Goal: Task Accomplishment & Management: Complete application form

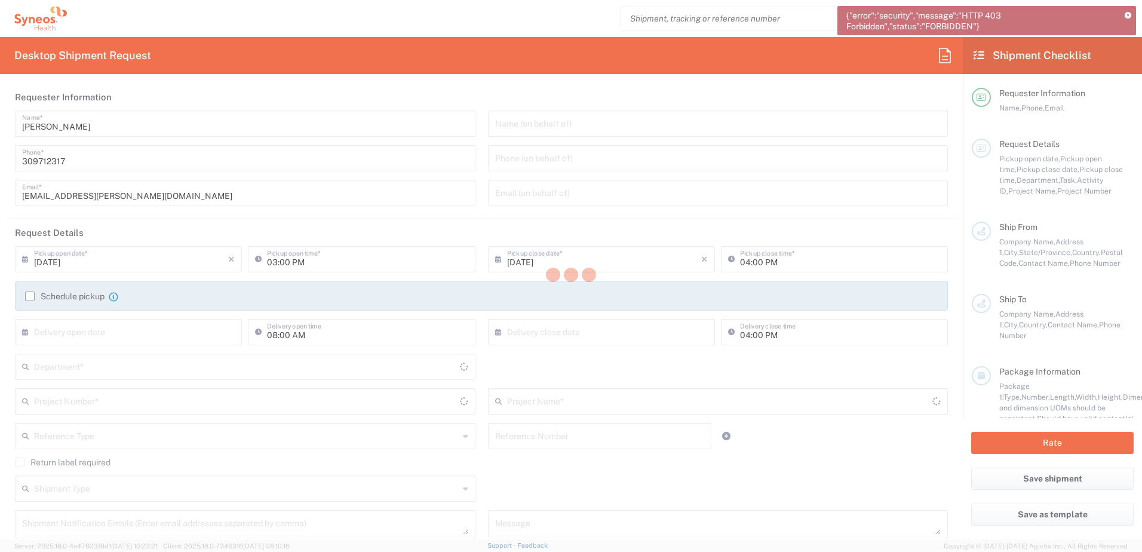
type input "United States"
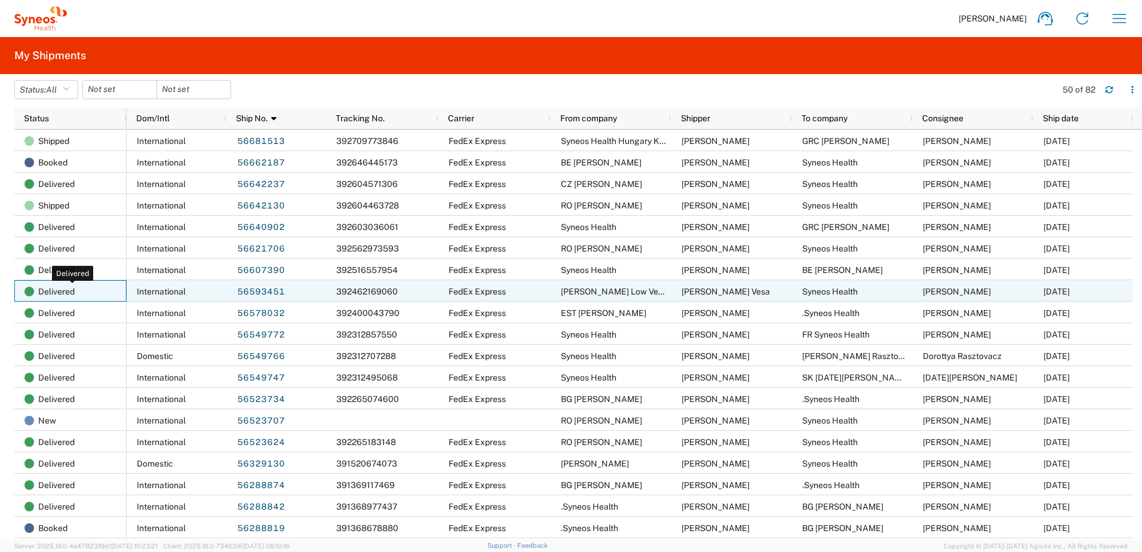
click at [60, 291] on span "Delivered" at bounding box center [56, 292] width 36 height 22
click at [251, 292] on link "56593451" at bounding box center [261, 292] width 49 height 19
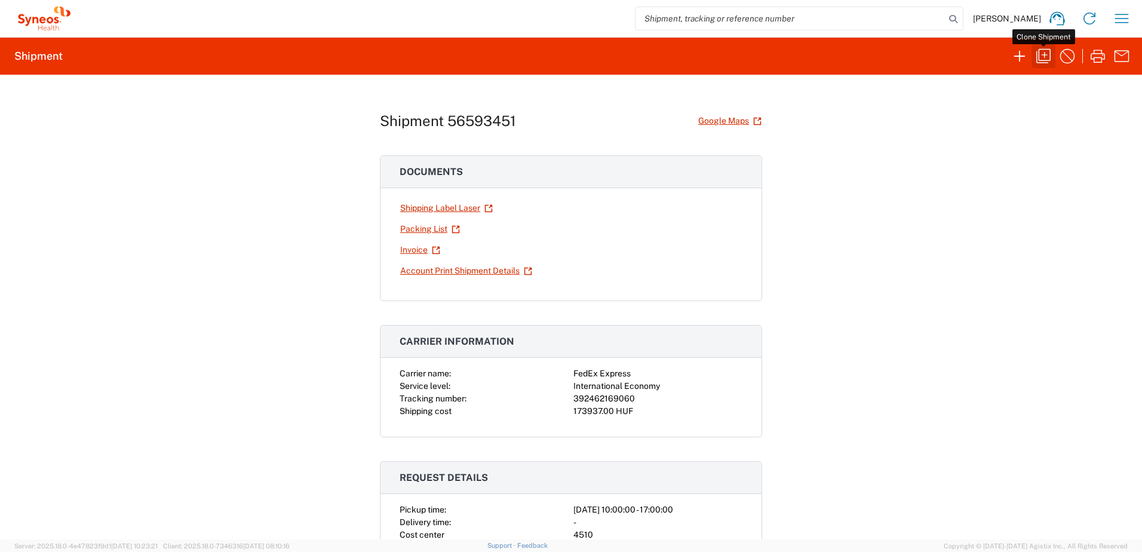
click at [1048, 59] on icon "button" at bounding box center [1043, 56] width 19 height 19
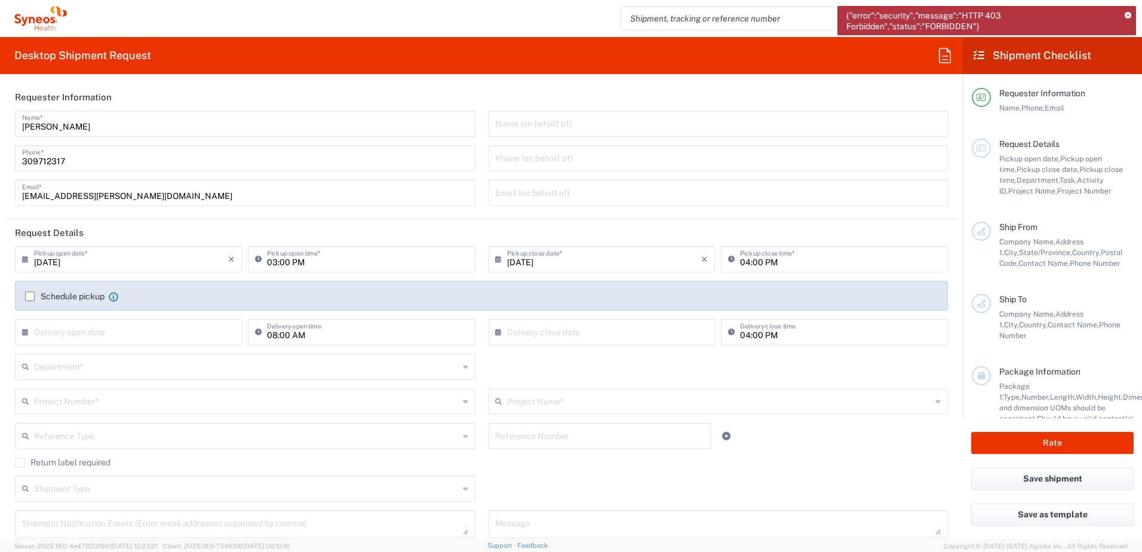
type input "[GEOGRAPHIC_DATA]"
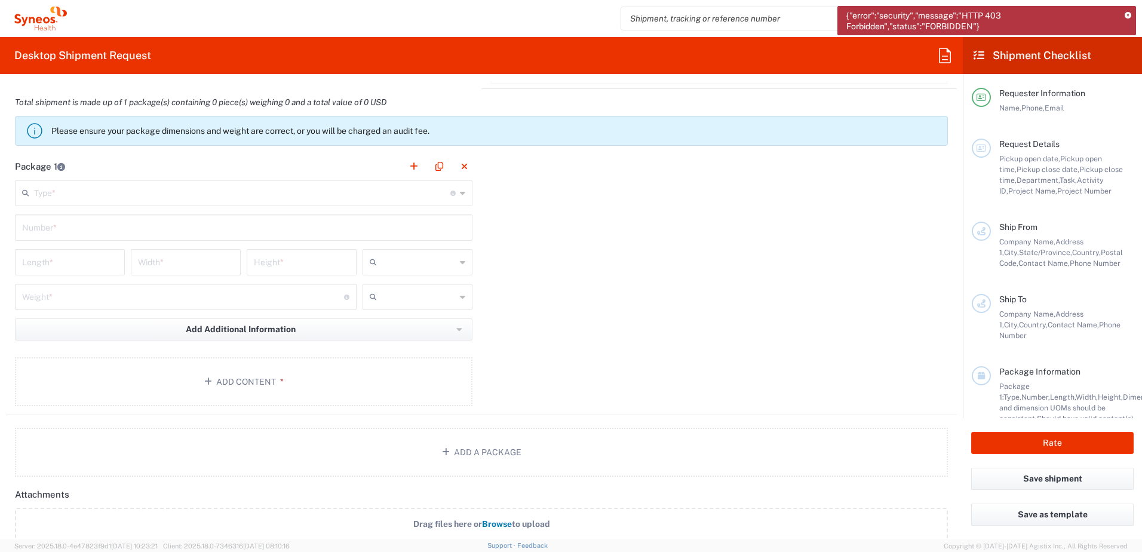
scroll to position [1283, 0]
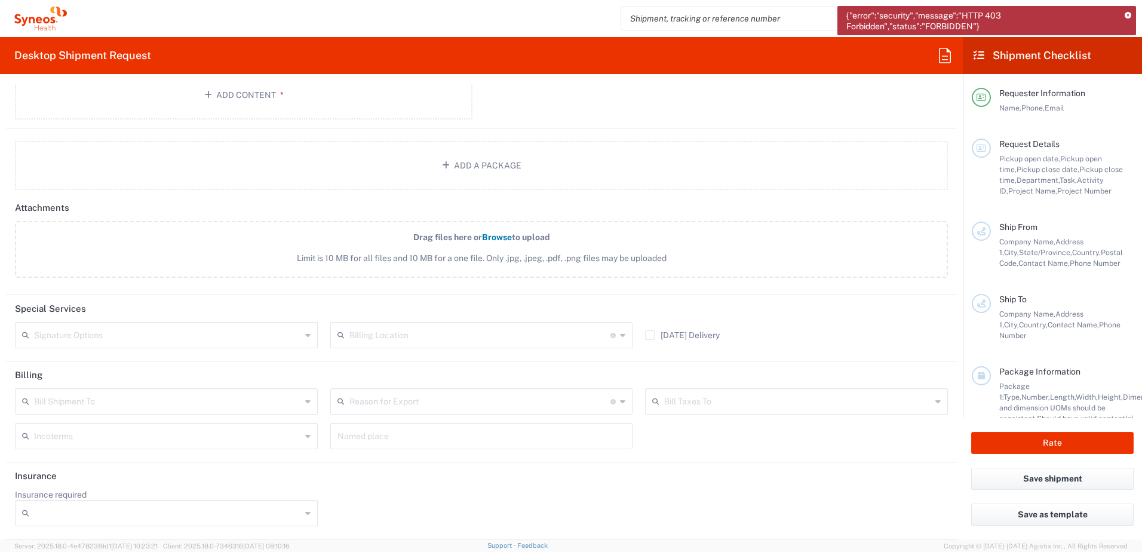
click at [1128, 14] on icon at bounding box center [1128, 16] width 7 height 7
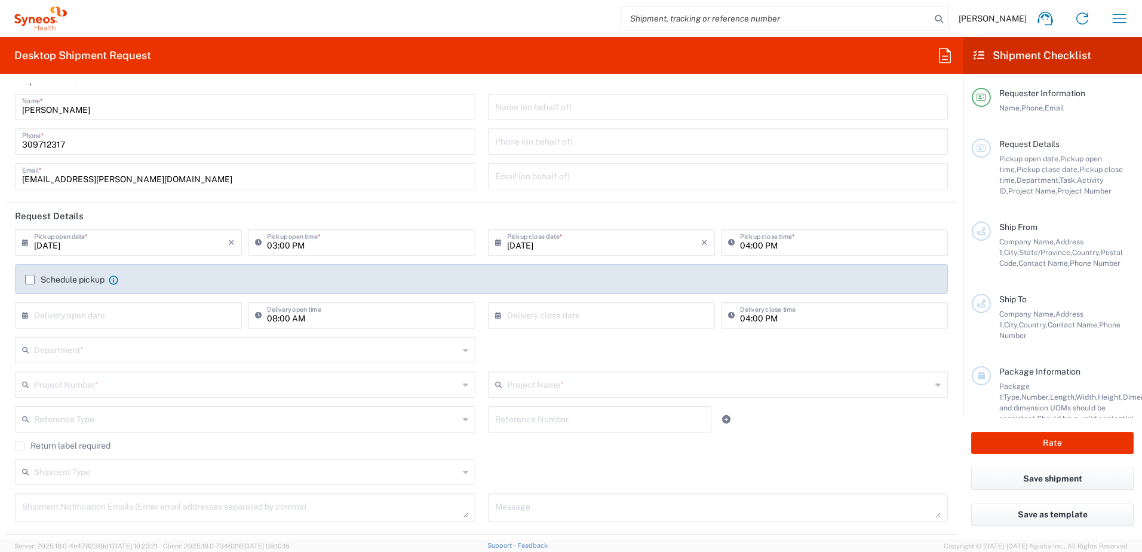
scroll to position [0, 0]
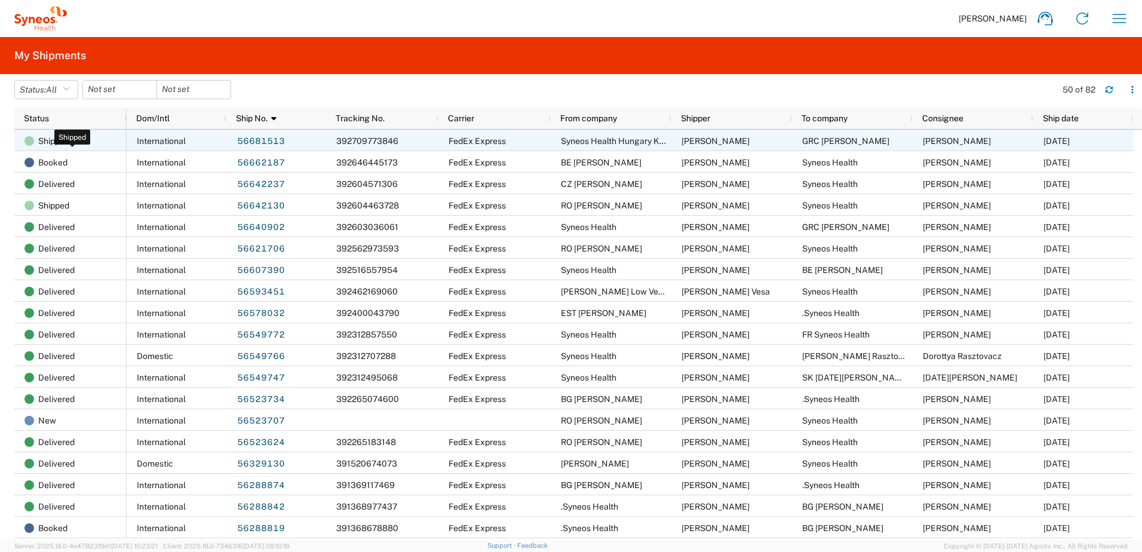
click at [59, 137] on span "Shipped" at bounding box center [53, 141] width 31 height 22
click at [261, 134] on link "56681513" at bounding box center [261, 141] width 49 height 19
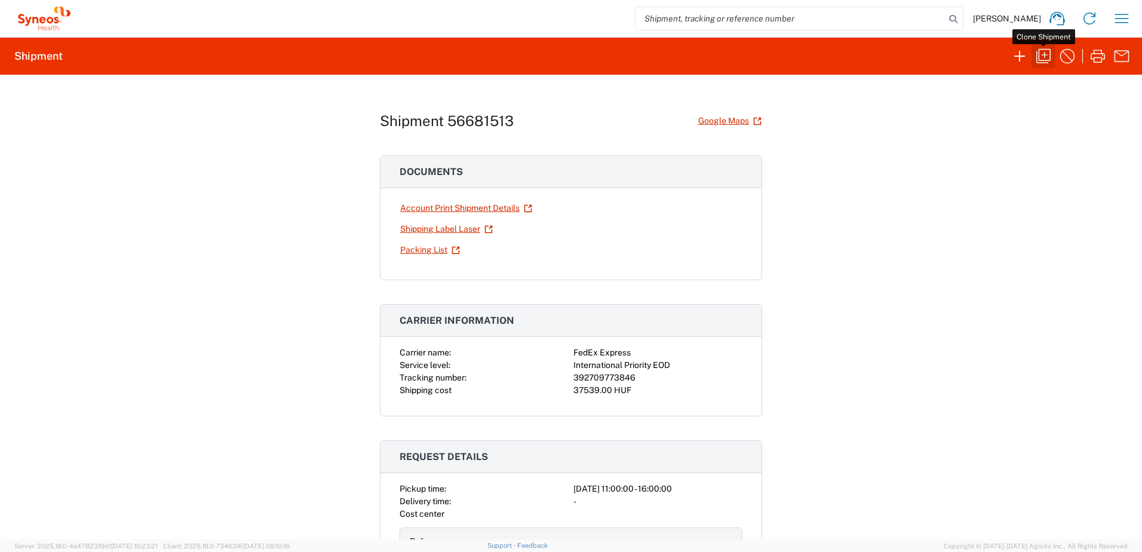
click at [1049, 57] on icon "button" at bounding box center [1043, 56] width 19 height 19
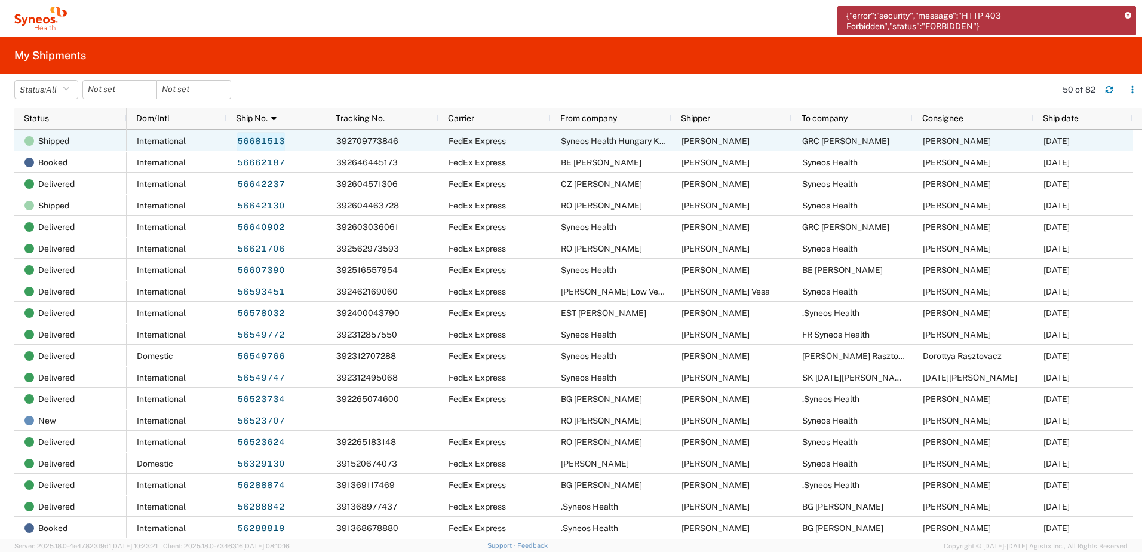
click at [256, 142] on link "56681513" at bounding box center [261, 141] width 49 height 19
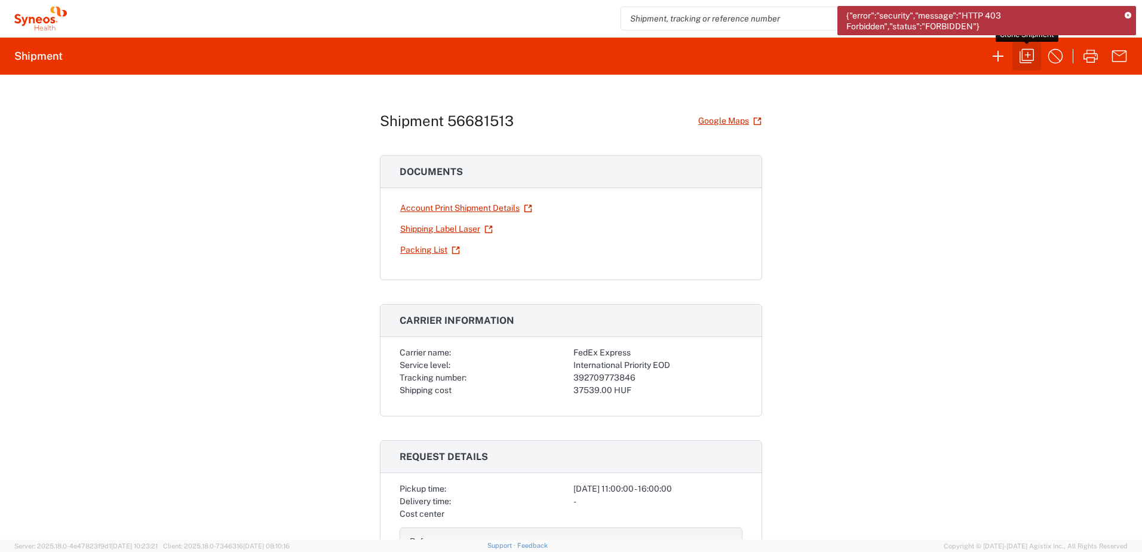
click at [1022, 57] on icon "button" at bounding box center [1027, 56] width 14 height 14
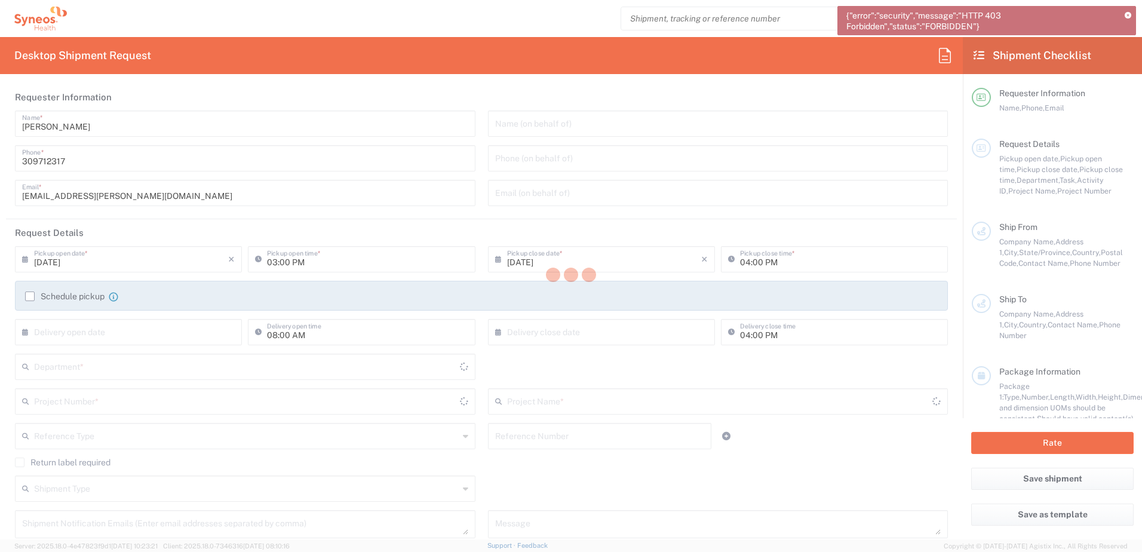
click at [1131, 17] on div at bounding box center [571, 276] width 1142 height 552
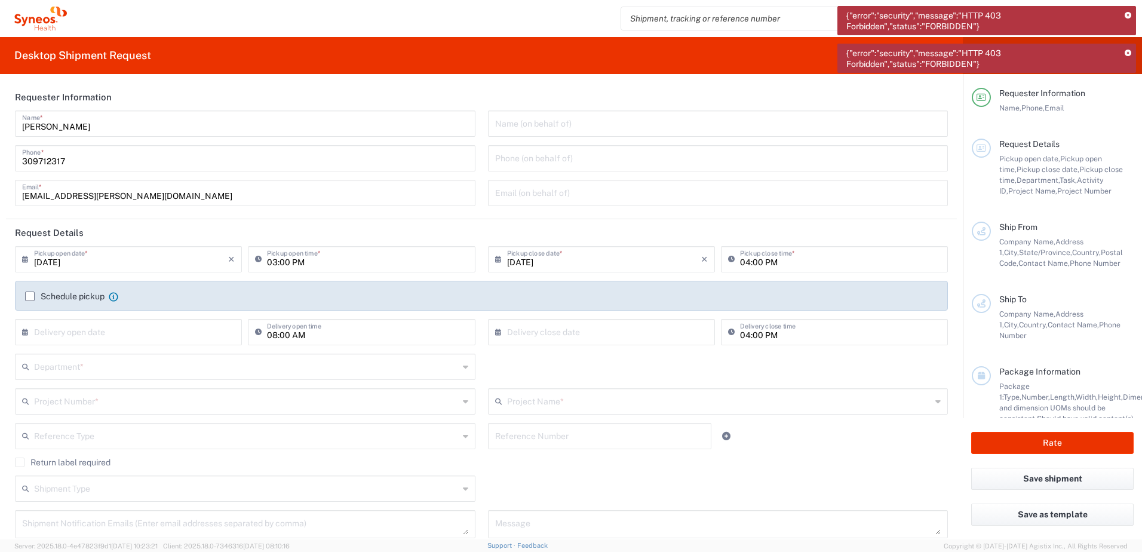
click at [1131, 17] on icon at bounding box center [1128, 16] width 7 height 7
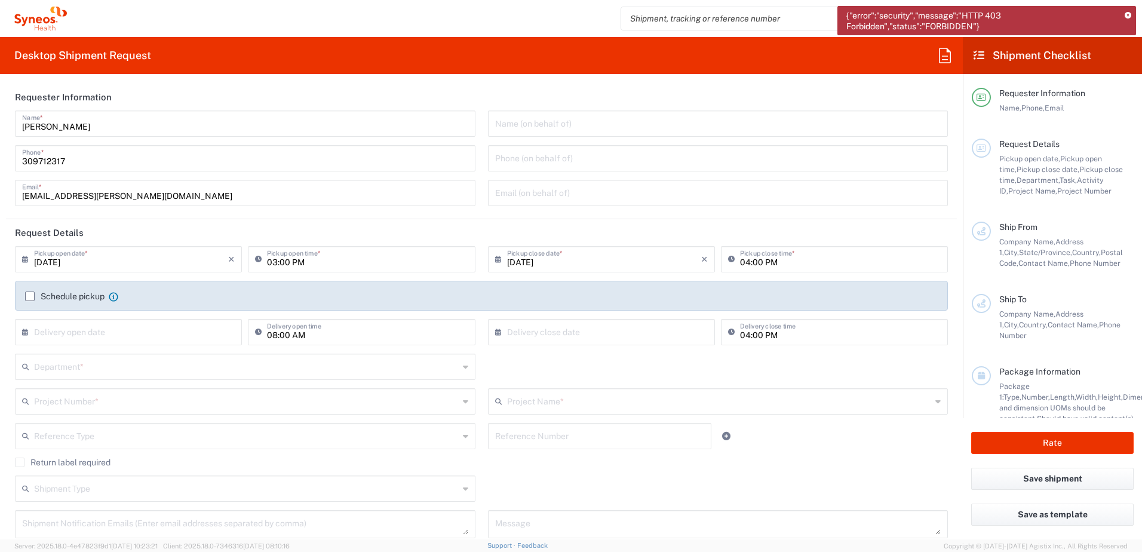
click at [1131, 17] on icon at bounding box center [1128, 16] width 7 height 7
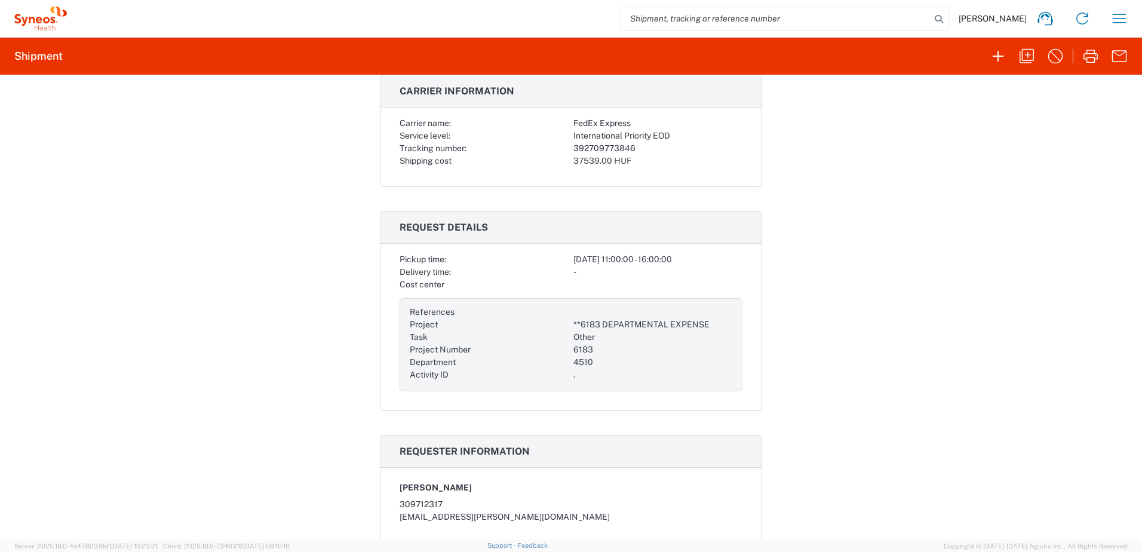
scroll to position [199, 0]
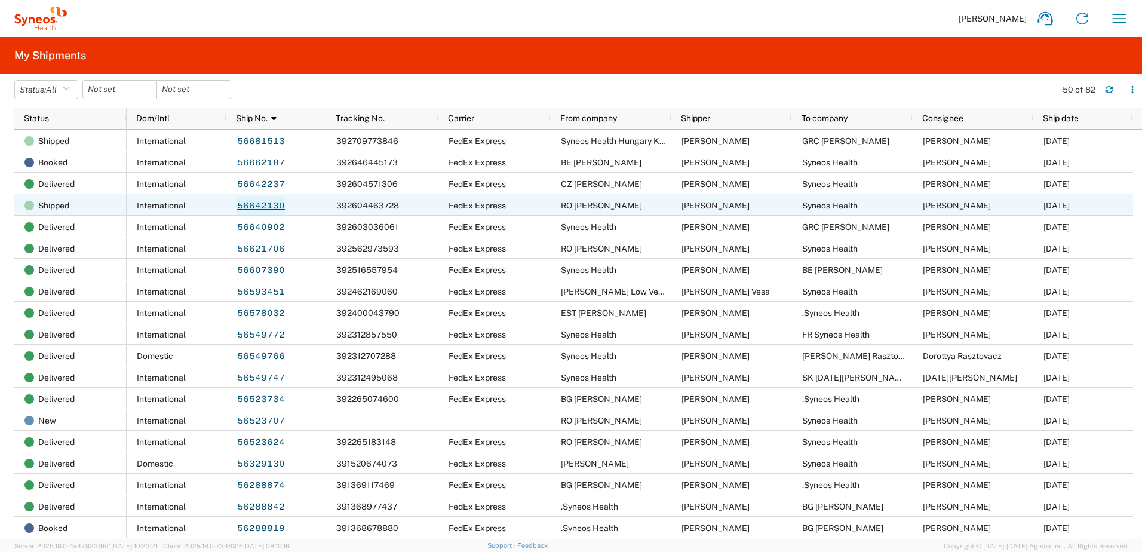
click at [265, 205] on link "56642130" at bounding box center [261, 206] width 49 height 19
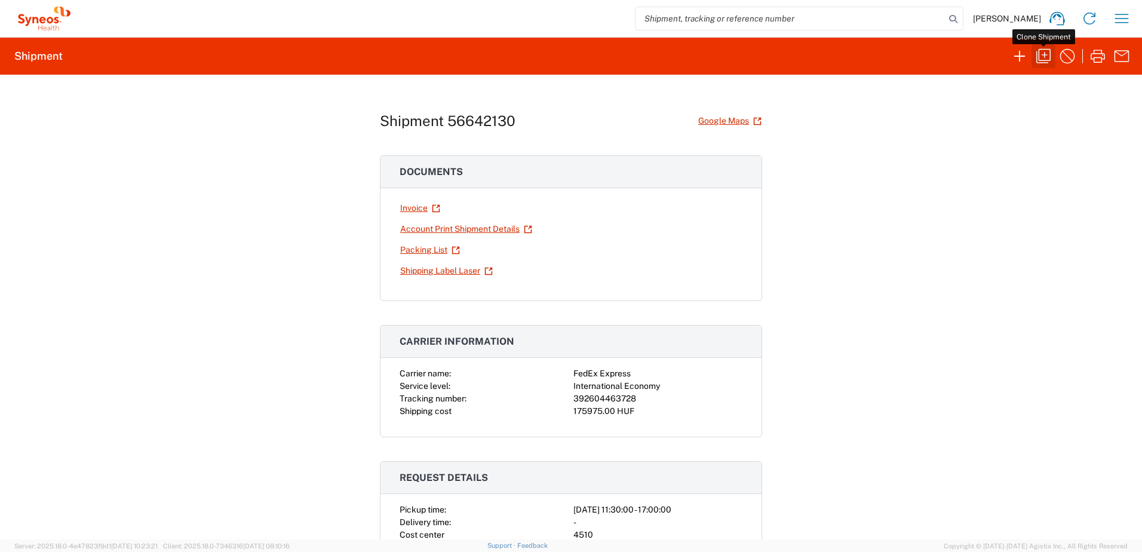
click at [1047, 56] on icon "button" at bounding box center [1043, 56] width 19 height 19
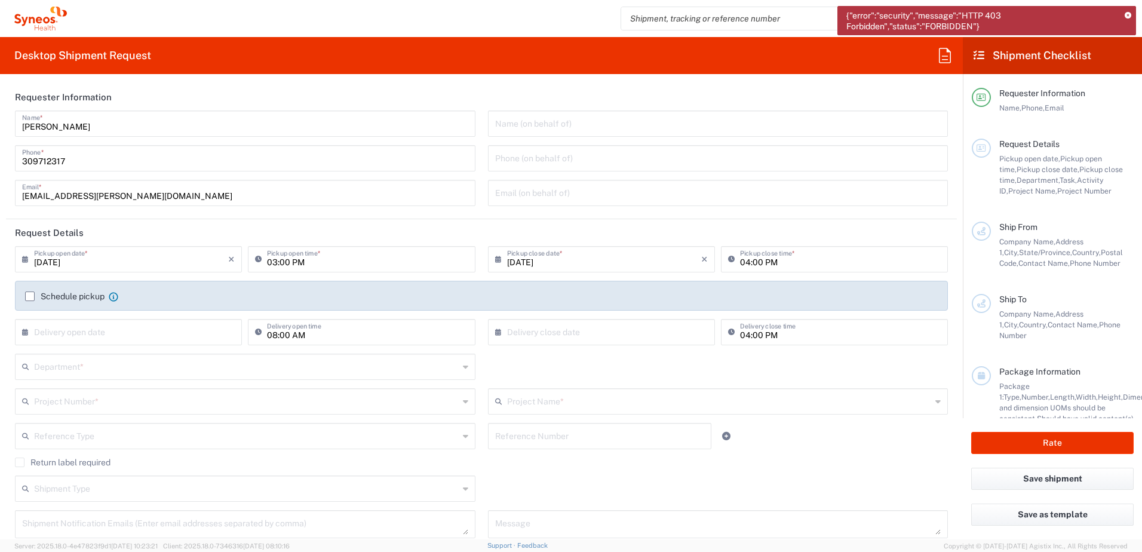
type input "[GEOGRAPHIC_DATA]"
click at [152, 258] on input "[DATE]" at bounding box center [131, 258] width 194 height 21
click at [132, 314] on span "3" at bounding box center [131, 316] width 18 height 17
type input "[DATE]"
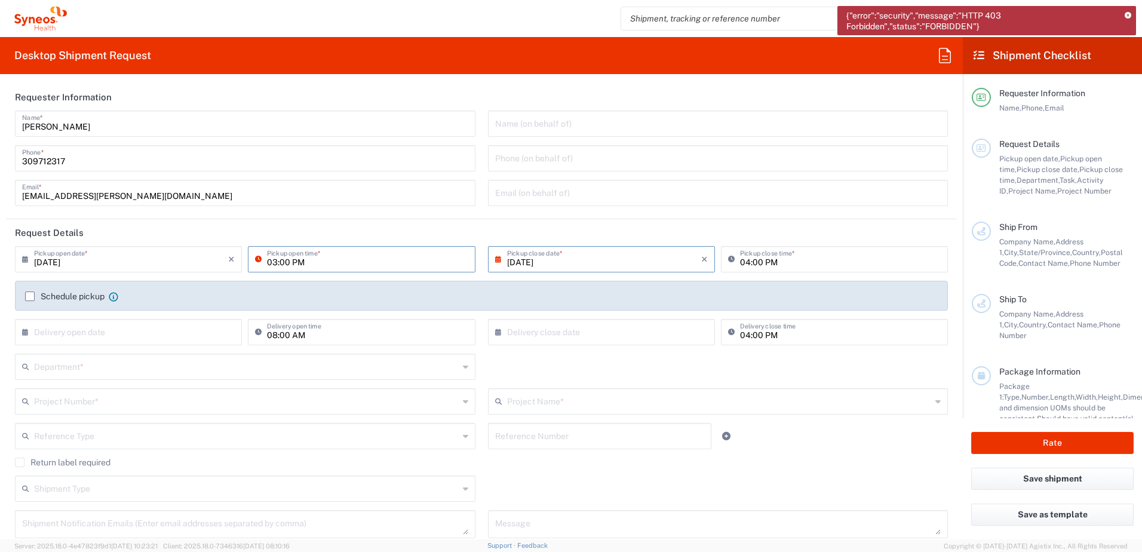
click at [271, 262] on input "03:00 PM" at bounding box center [367, 258] width 201 height 21
type input "01:00 PM"
click at [482, 333] on div "× Delivery close date Cancel Apply 04:00 PM Delivery close time" at bounding box center [718, 336] width 473 height 35
click at [534, 442] on input "text" at bounding box center [600, 435] width 210 height 21
paste input "SCTASK2702116"
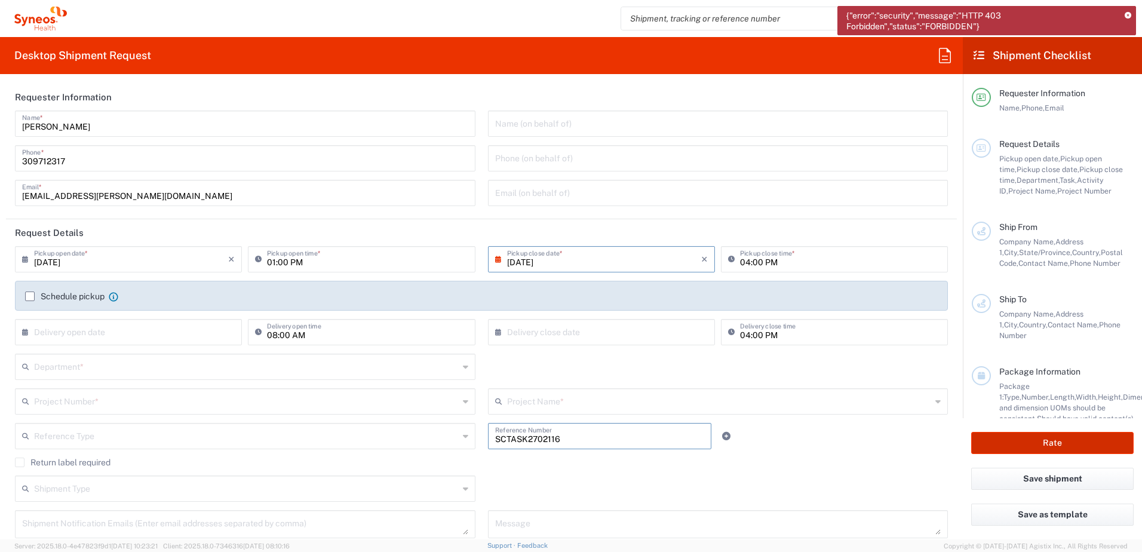
type input "SCTASK2702116"
click at [486, 466] on agx-checkbox-control "Return label required" at bounding box center [481, 463] width 933 height 10
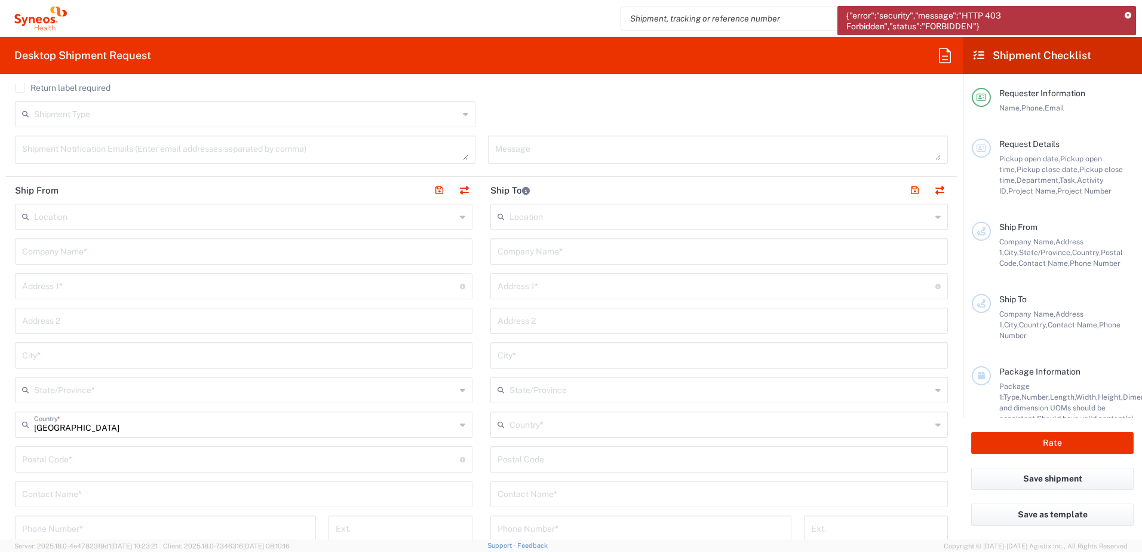
scroll to position [399, 0]
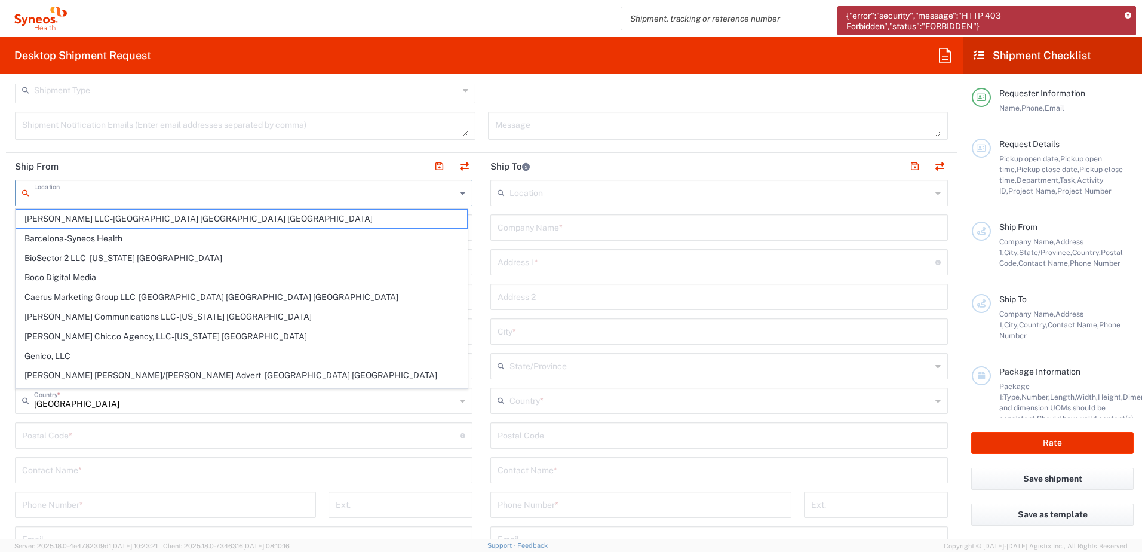
click at [154, 196] on input "text" at bounding box center [245, 192] width 422 height 21
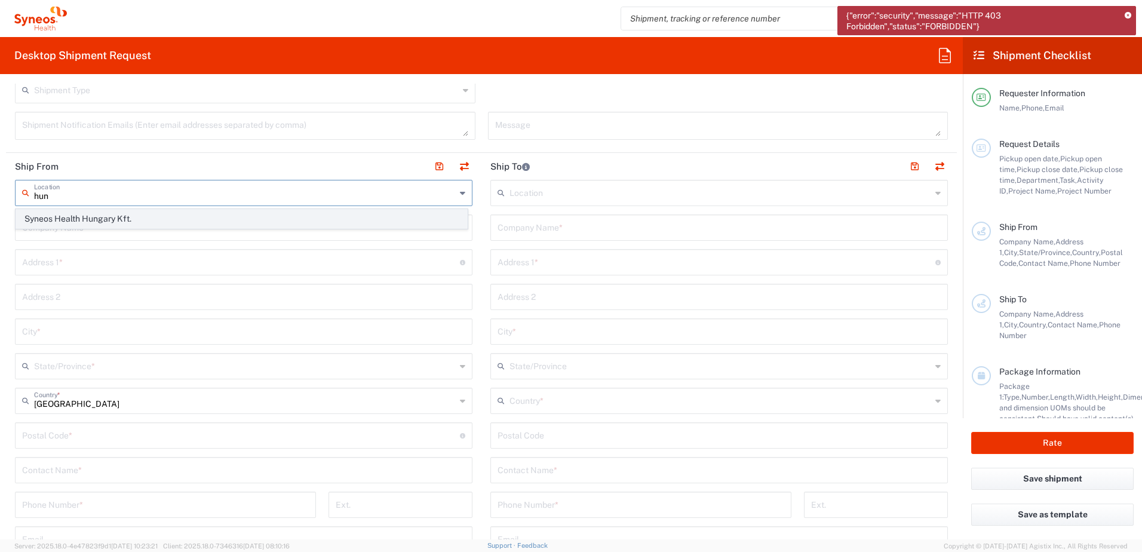
click at [146, 219] on span "Syneos Health Hungary Kft." at bounding box center [241, 219] width 451 height 19
type input "Syneos Health Hungary Kft."
type input "Science Park, [PERSON_NAME] 4-20"
type input "B building, 2nd floor"
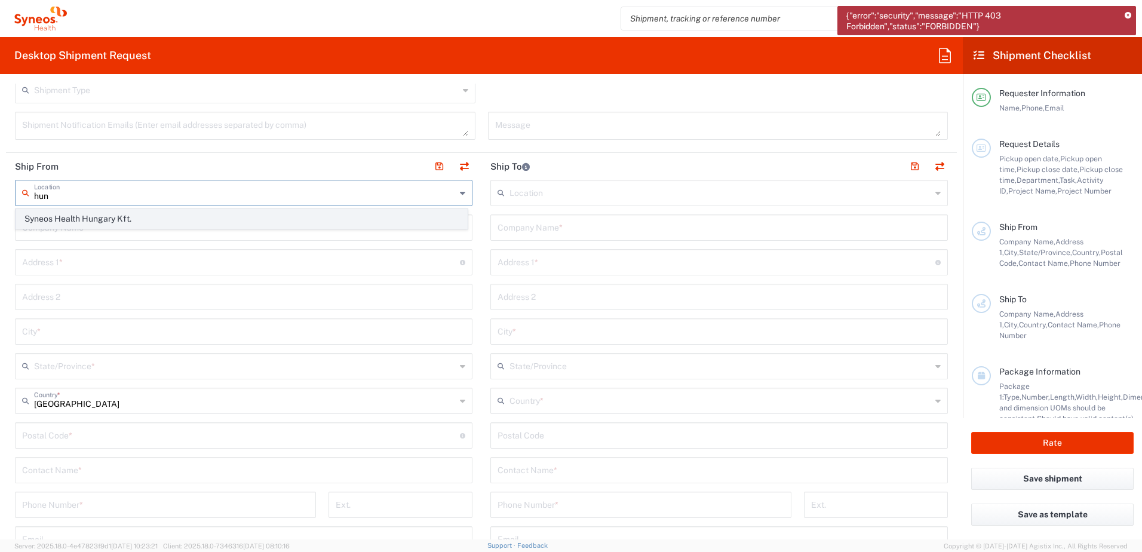
type input "[GEOGRAPHIC_DATA]"
type input "1117"
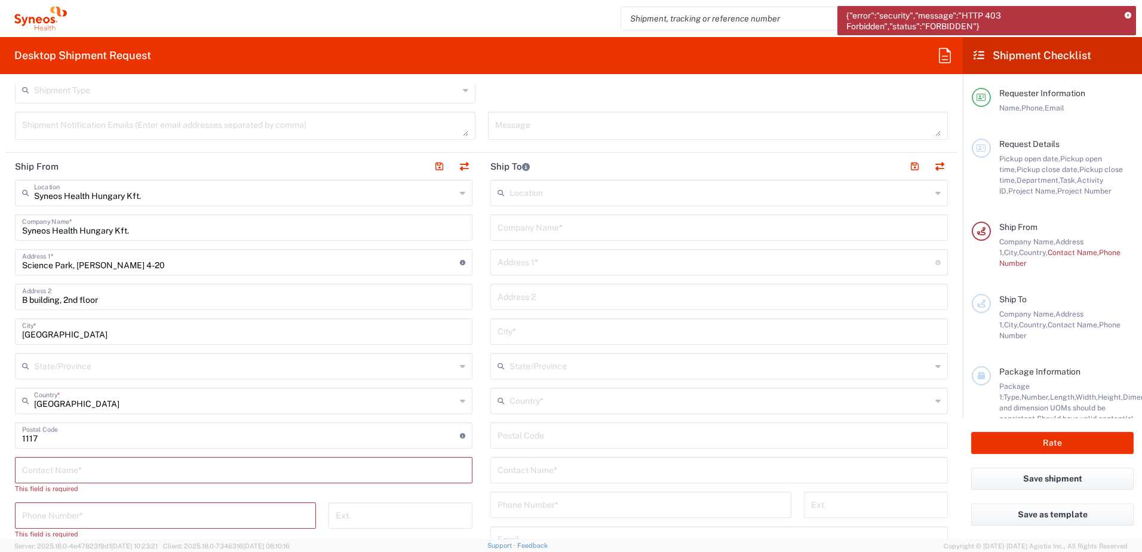
click at [573, 231] on input "text" at bounding box center [719, 226] width 443 height 21
paste input "[PERSON_NAME] Caloiu"
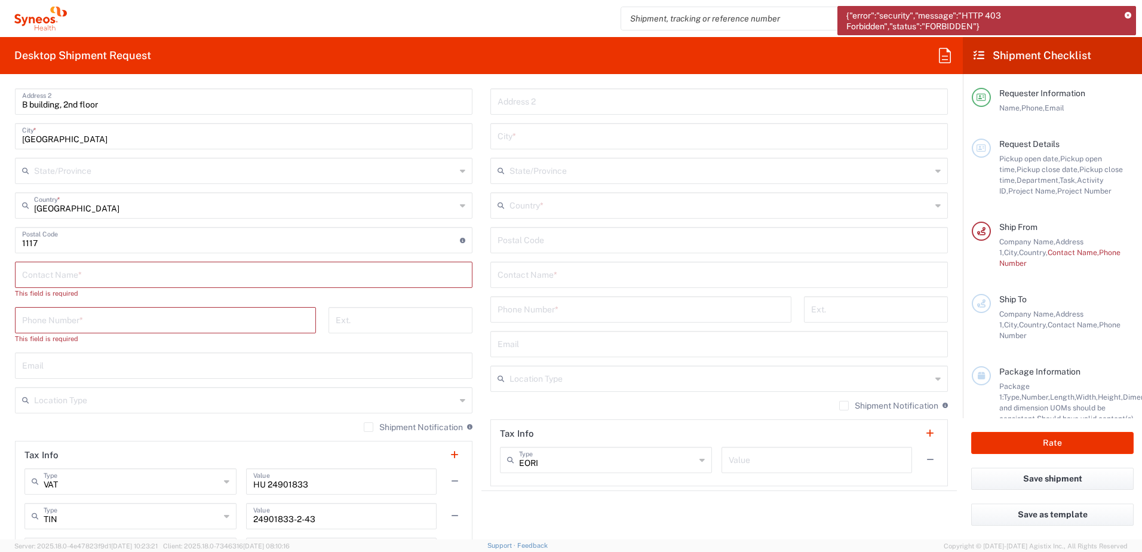
scroll to position [598, 0]
type input "RO [PERSON_NAME] Caloiu"
click at [550, 274] on input "text" at bounding box center [719, 270] width 443 height 21
paste input "[PERSON_NAME] Caloiu"
type input "[PERSON_NAME] Caloiu"
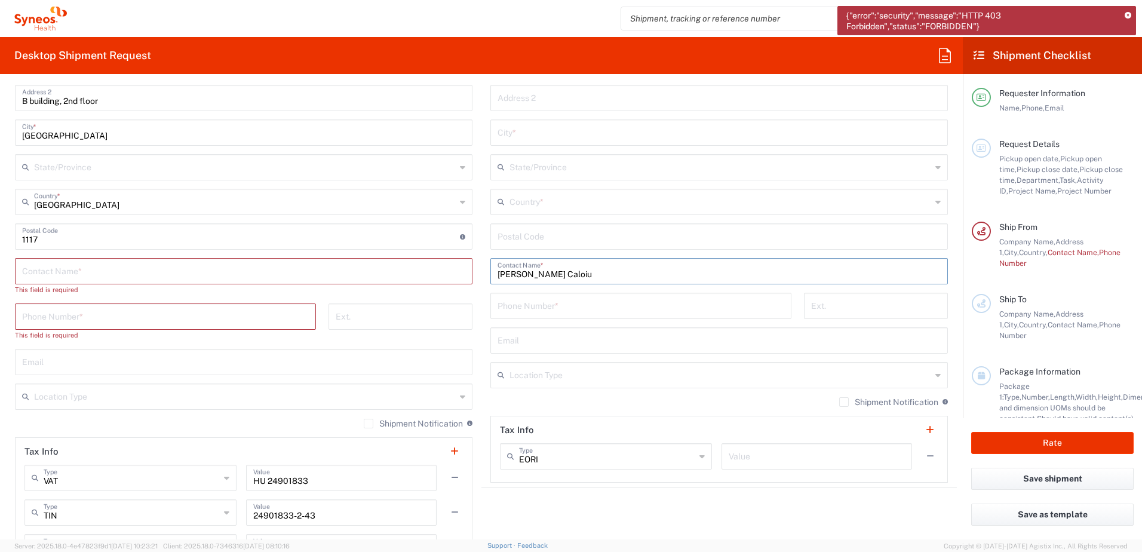
click at [288, 274] on input "text" at bounding box center [243, 270] width 443 height 21
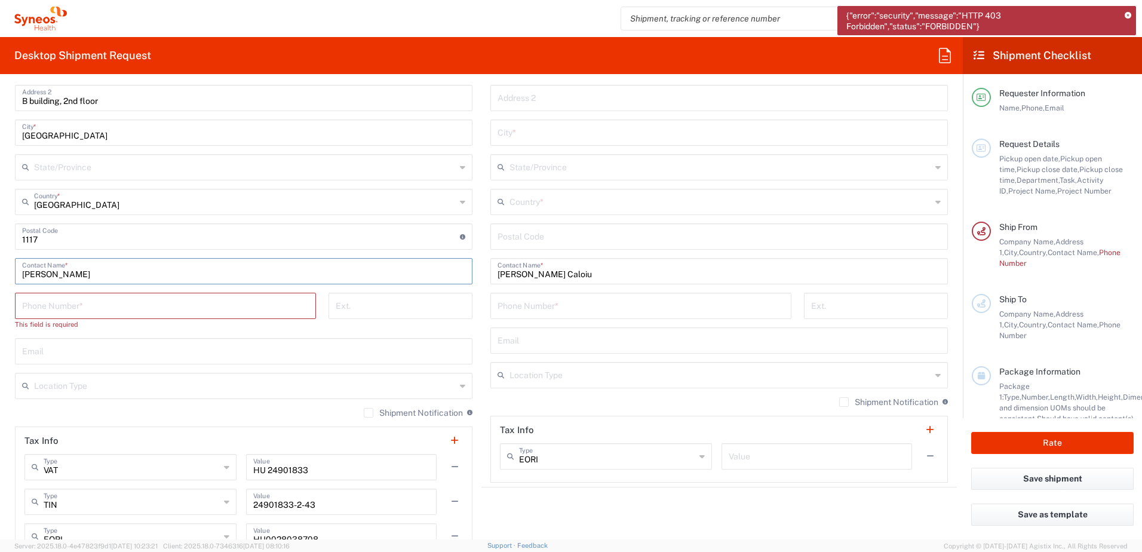
type input "[PERSON_NAME]"
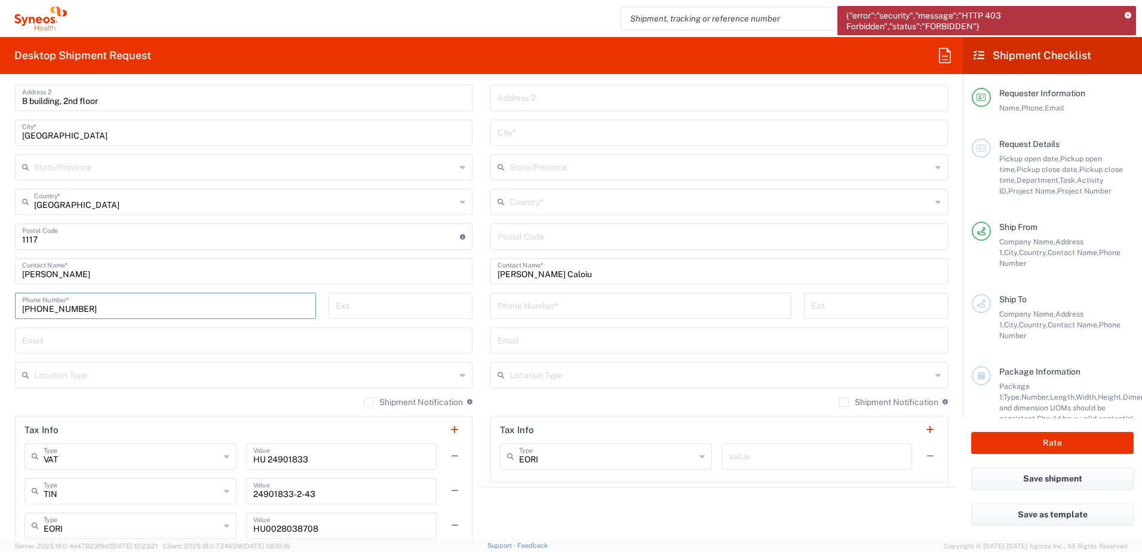
type input "[PHONE_NUMBER]"
click at [944, 416] on main "Location [PERSON_NAME] LLC-[GEOGRAPHIC_DATA] [GEOGRAPHIC_DATA] [GEOGRAPHIC_DATA…" at bounding box center [720, 232] width 476 height 502
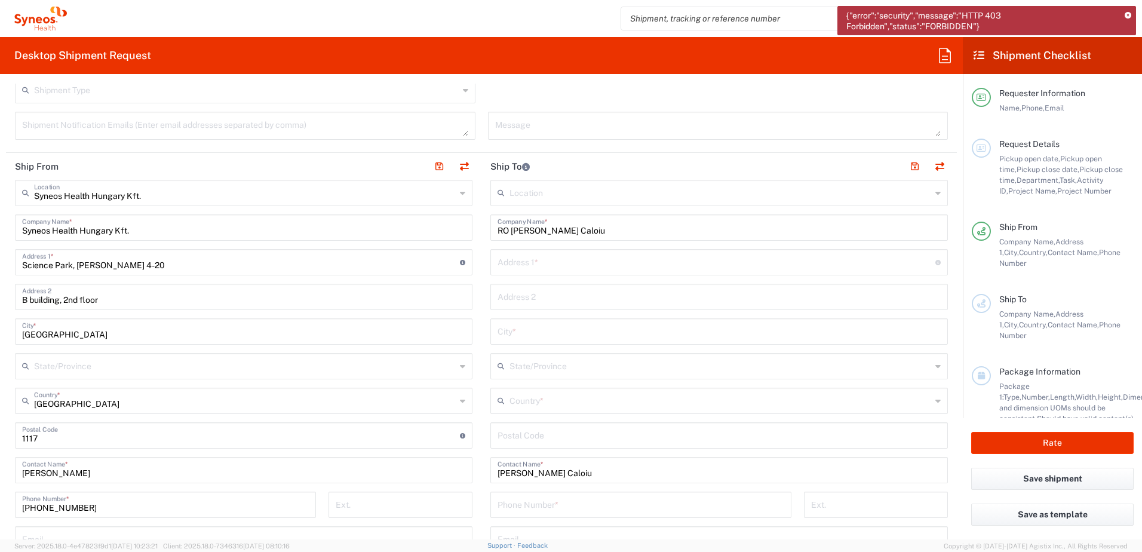
click at [562, 262] on input "text" at bounding box center [717, 261] width 438 height 21
paste input "Str. [DEMOGRAPHIC_DATA] nr 15, [GEOGRAPHIC_DATA], Com. [GEOGRAPHIC_DATA]"
type input "Str. [DEMOGRAPHIC_DATA] nr 15, [GEOGRAPHIC_DATA], Com. [GEOGRAPHIC_DATA]"
click at [528, 334] on input "text" at bounding box center [719, 330] width 443 height 21
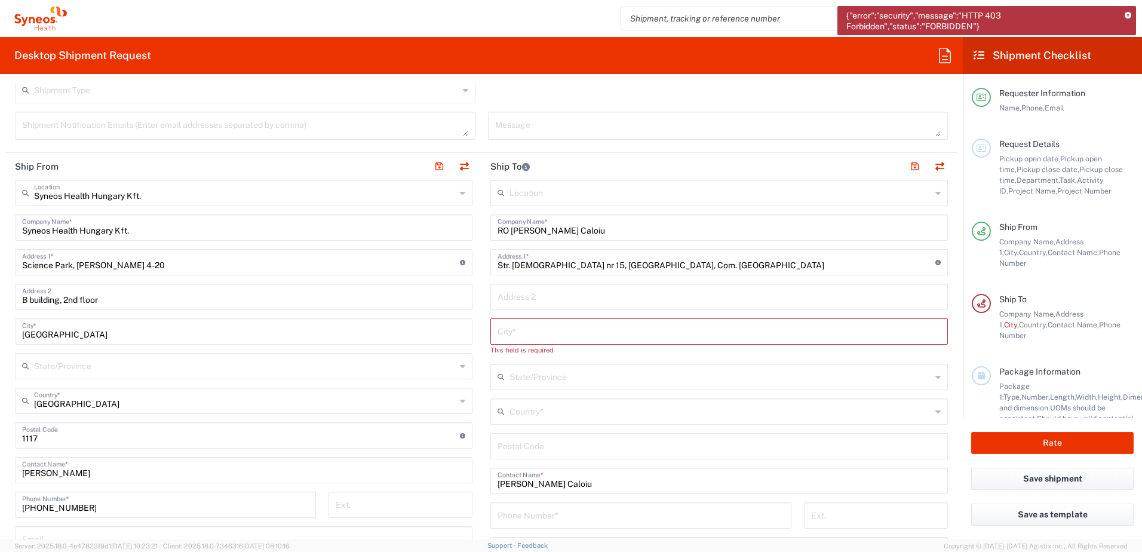
click at [607, 331] on input "text" at bounding box center [719, 330] width 443 height 21
paste input "Ilfov"
type input "Ilfov"
click at [586, 403] on input "text" at bounding box center [721, 400] width 422 height 21
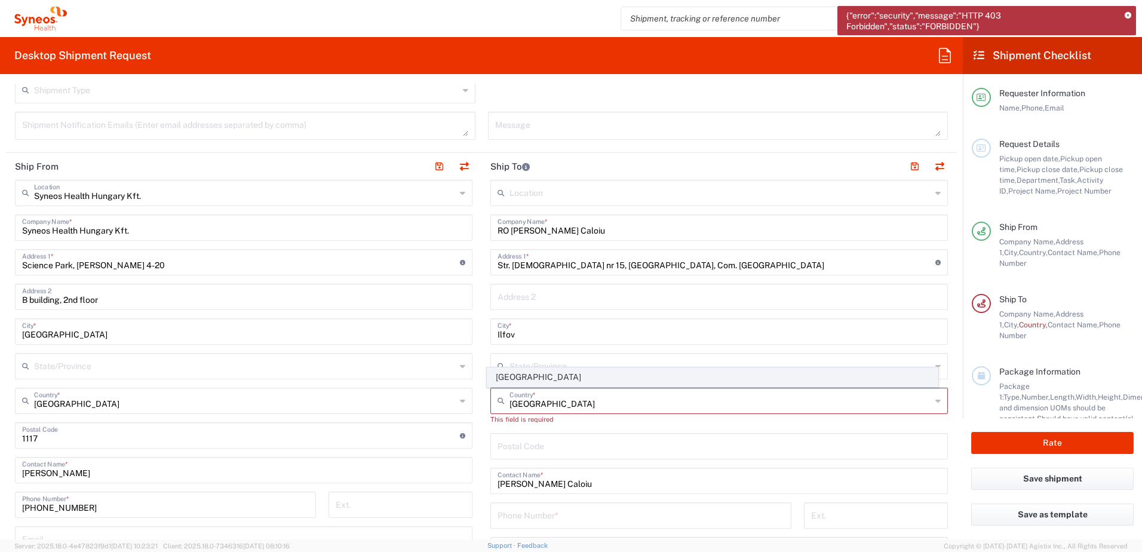
click at [513, 375] on span "[GEOGRAPHIC_DATA]" at bounding box center [713, 377] width 451 height 19
type input "[GEOGRAPHIC_DATA]"
type input "Sender/Shipper"
type input "Delivery Duty Paid"
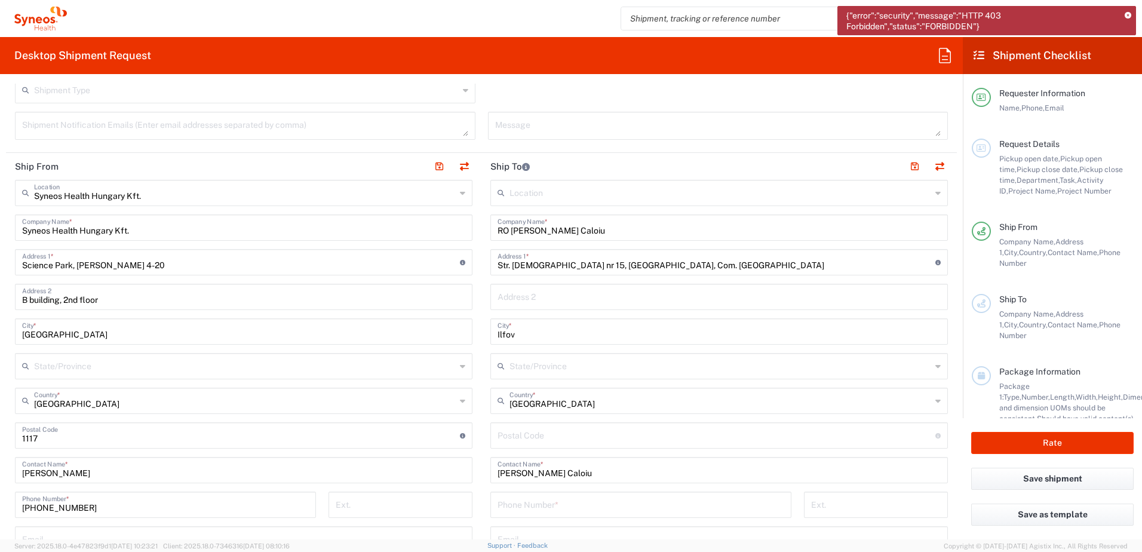
click at [553, 434] on input "undefined" at bounding box center [717, 434] width 438 height 21
paste input "077040"
type input "077040"
click at [482, 436] on main "Location [PERSON_NAME] LLC-[GEOGRAPHIC_DATA] [GEOGRAPHIC_DATA] [GEOGRAPHIC_DATA…" at bounding box center [720, 431] width 476 height 502
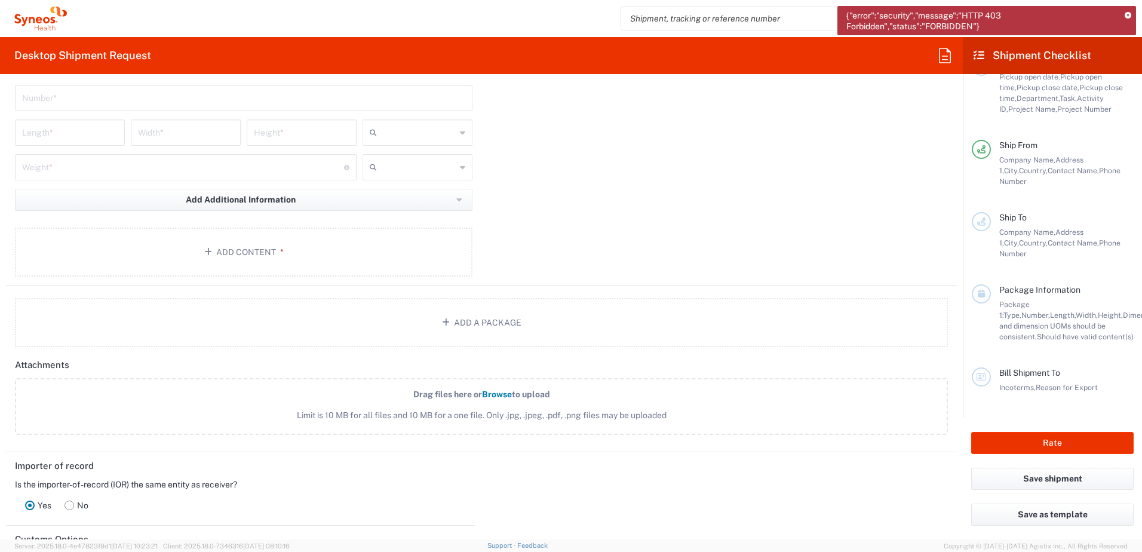
scroll to position [996, 0]
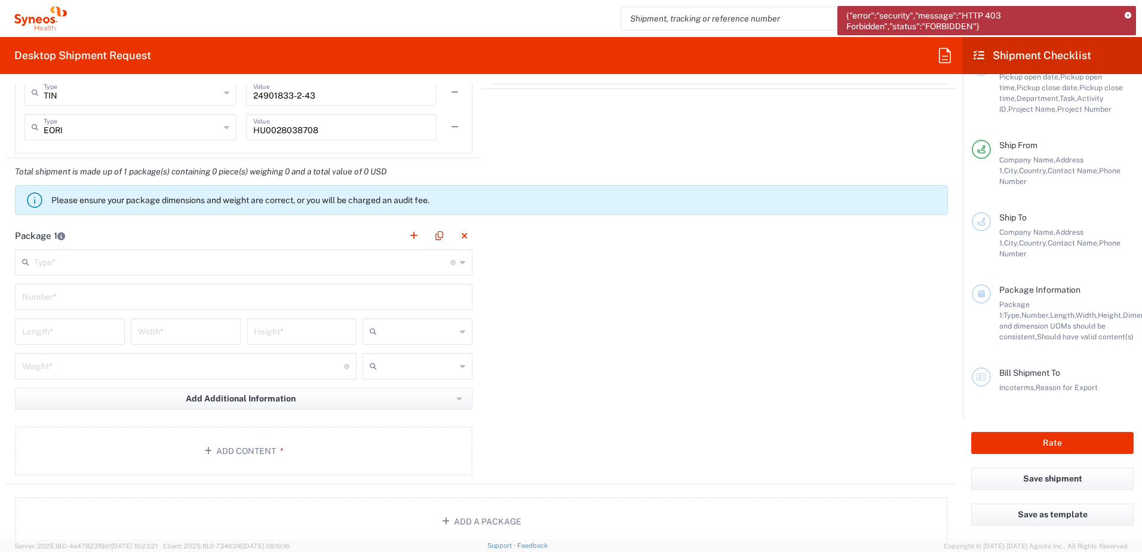
click at [87, 330] on input "number" at bounding box center [70, 330] width 96 height 21
type input "70"
type input "20"
type input "50"
click at [87, 264] on input "text" at bounding box center [242, 261] width 416 height 21
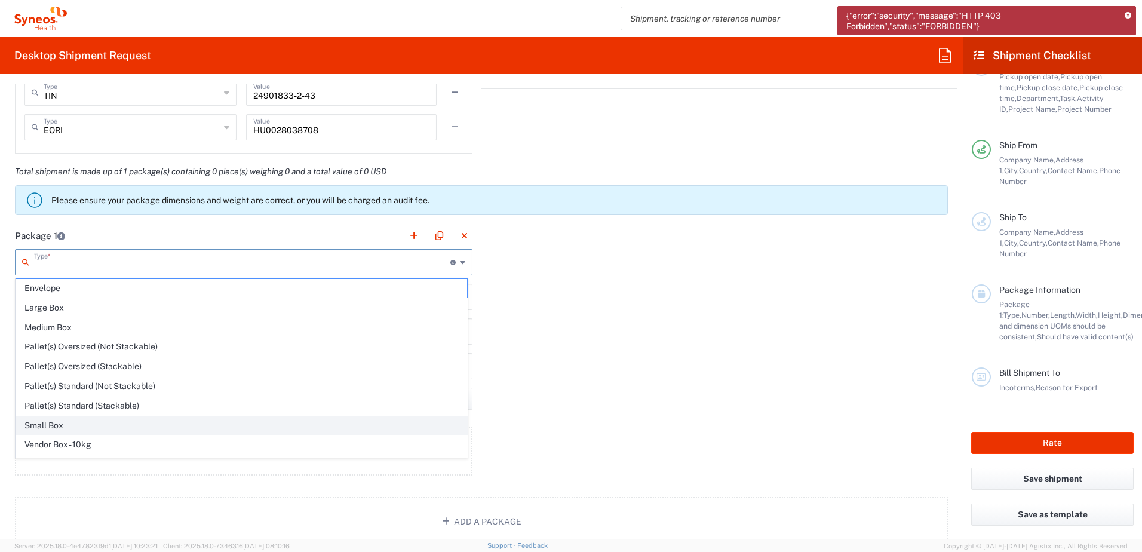
scroll to position [36, 0]
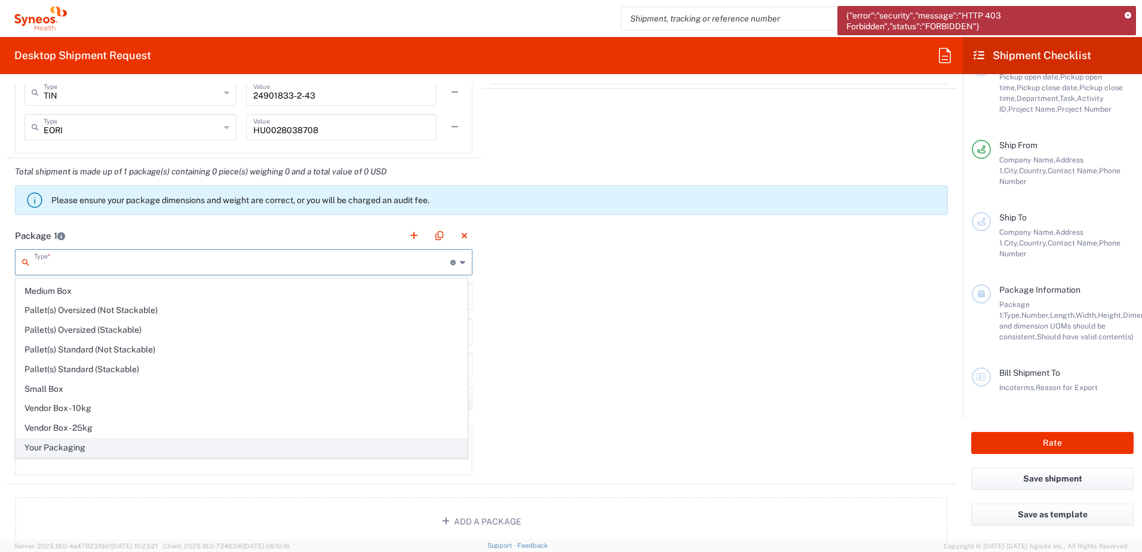
click at [66, 448] on span "Your Packaging" at bounding box center [241, 448] width 451 height 19
type input "Your Packaging"
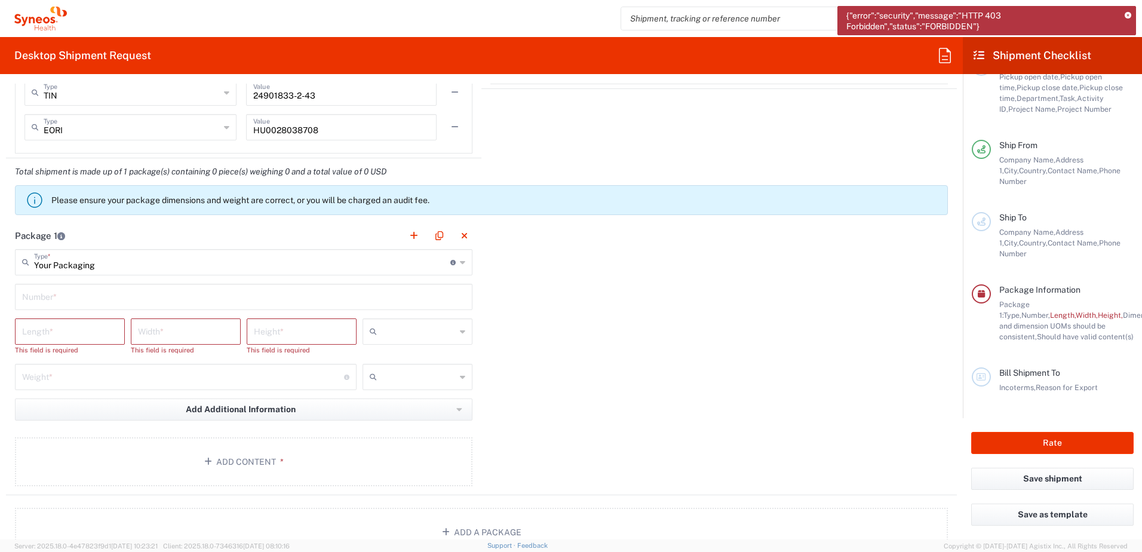
click at [73, 333] on input "number" at bounding box center [70, 330] width 96 height 21
click at [76, 294] on input "text" at bounding box center [243, 296] width 443 height 21
type input "1"
click at [76, 329] on input "number" at bounding box center [70, 330] width 96 height 21
type input "70"
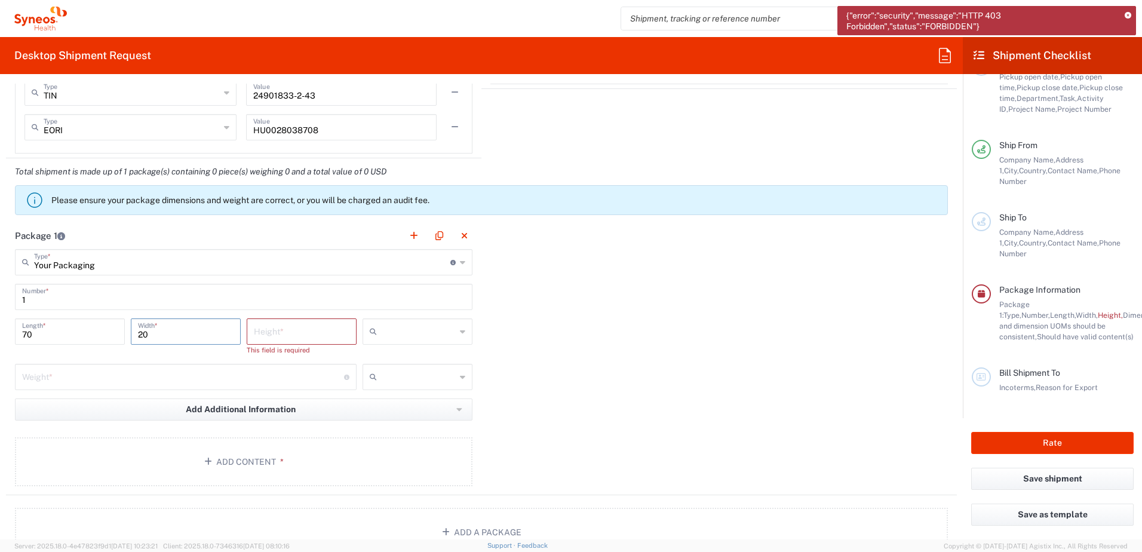
type input "20"
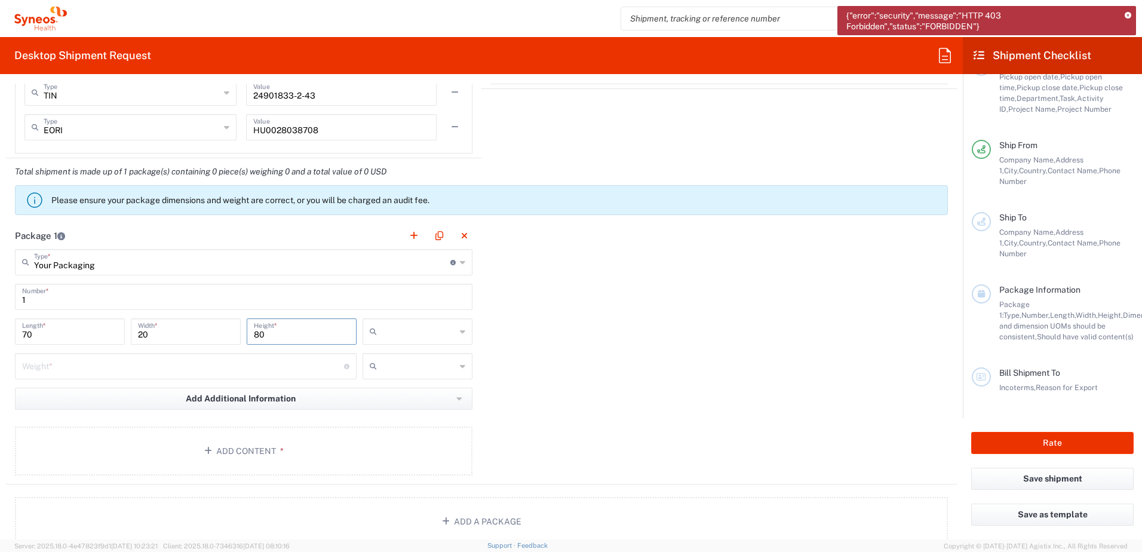
type input "80"
click at [189, 375] on input "number" at bounding box center [183, 365] width 322 height 21
click at [600, 350] on div "Package 1 Your Packaging Type * Material used to package goods Envelope Large B…" at bounding box center [481, 353] width 951 height 262
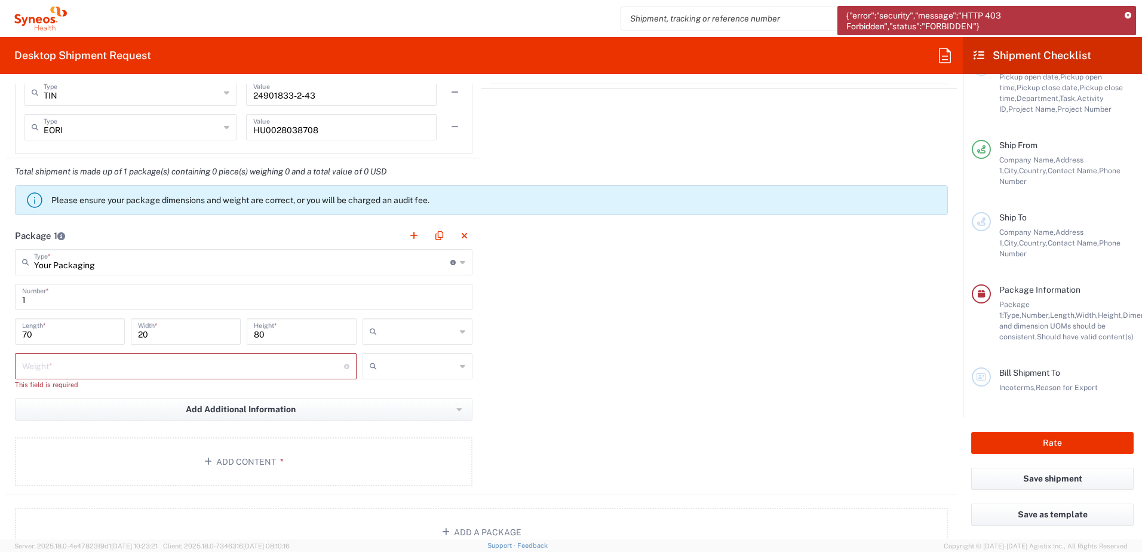
click at [268, 365] on input "number" at bounding box center [183, 365] width 322 height 21
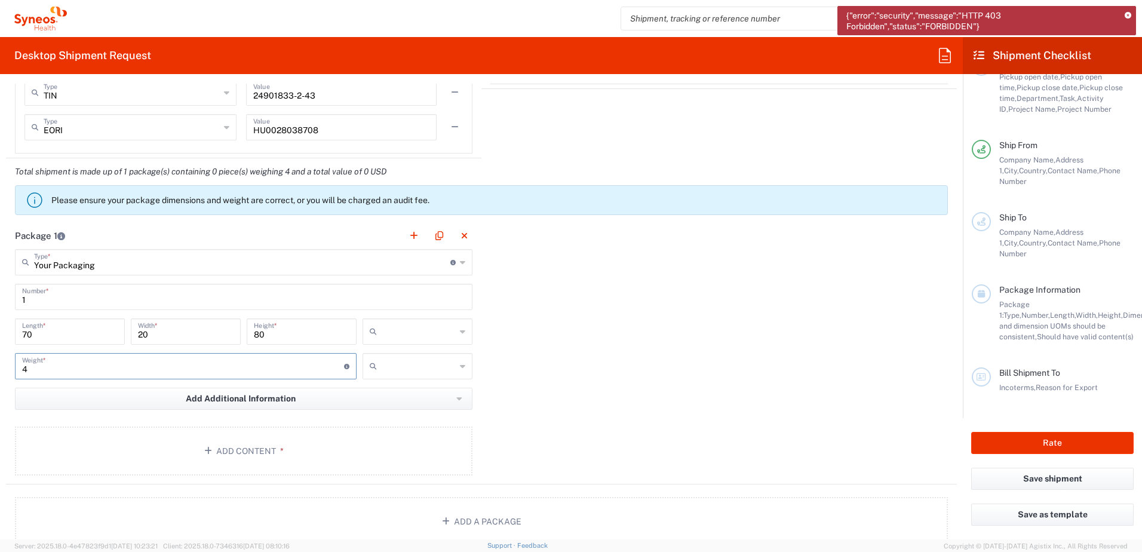
type input "4"
click at [685, 381] on div "Package 1 Your Packaging Type * Material used to package goods Envelope Large B…" at bounding box center [481, 353] width 951 height 262
click at [345, 462] on button "Add Content *" at bounding box center [244, 451] width 458 height 49
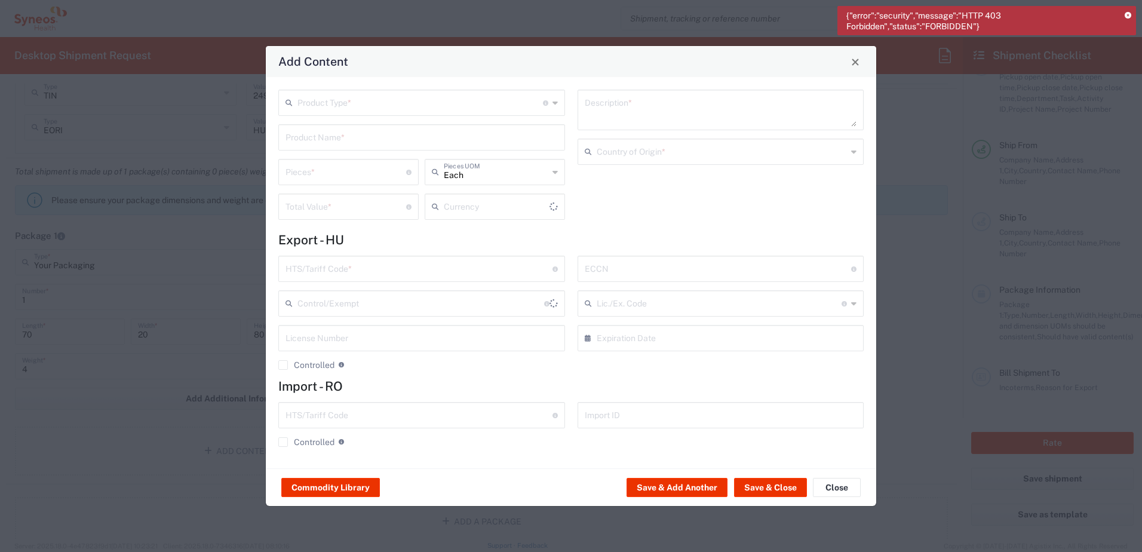
type input "US Dollar"
click at [374, 105] on input "text" at bounding box center [421, 101] width 246 height 21
click at [341, 148] on span "General Commodity" at bounding box center [422, 148] width 284 height 19
type input "General Commodity"
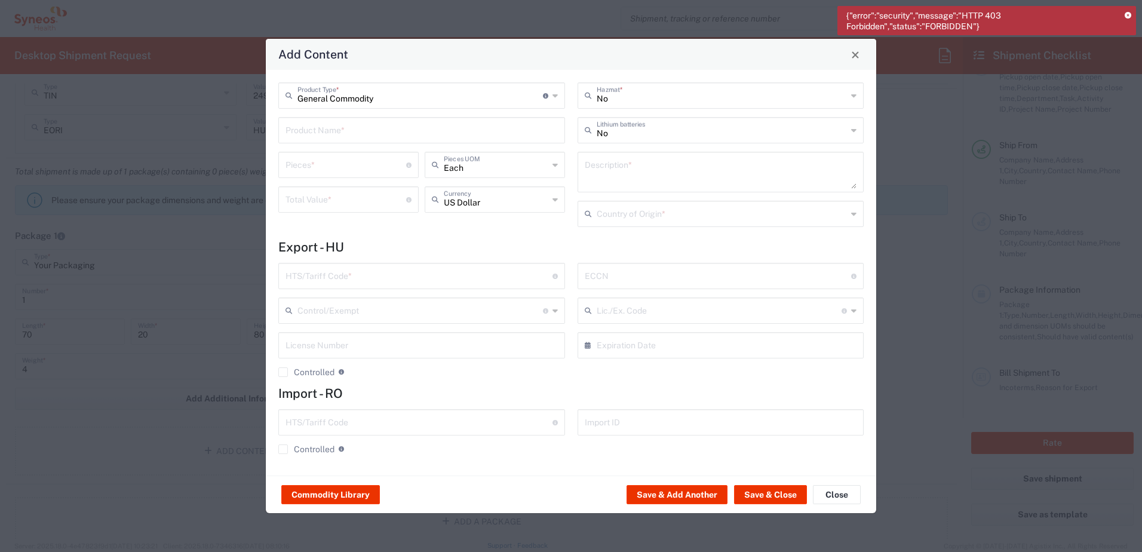
click at [341, 134] on input "text" at bounding box center [422, 129] width 272 height 21
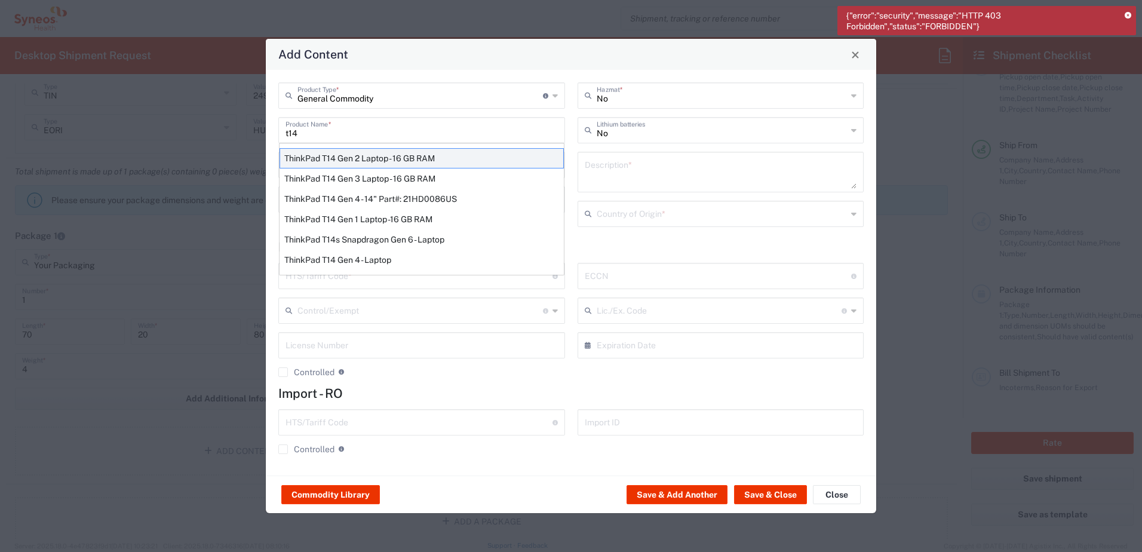
click at [337, 160] on div "ThinkPad T14 Gen 2 Laptop - 16 GB RAM" at bounding box center [422, 158] width 284 height 20
type input "ThinkPad T14 Gen 2 Laptop - 16 GB RAM"
type input "1"
type textarea "Intel Core i7-1156G7 vProÂ® Processor - 14"- 16 GB RAM - 512 GB SSD"
type input "[GEOGRAPHIC_DATA]"
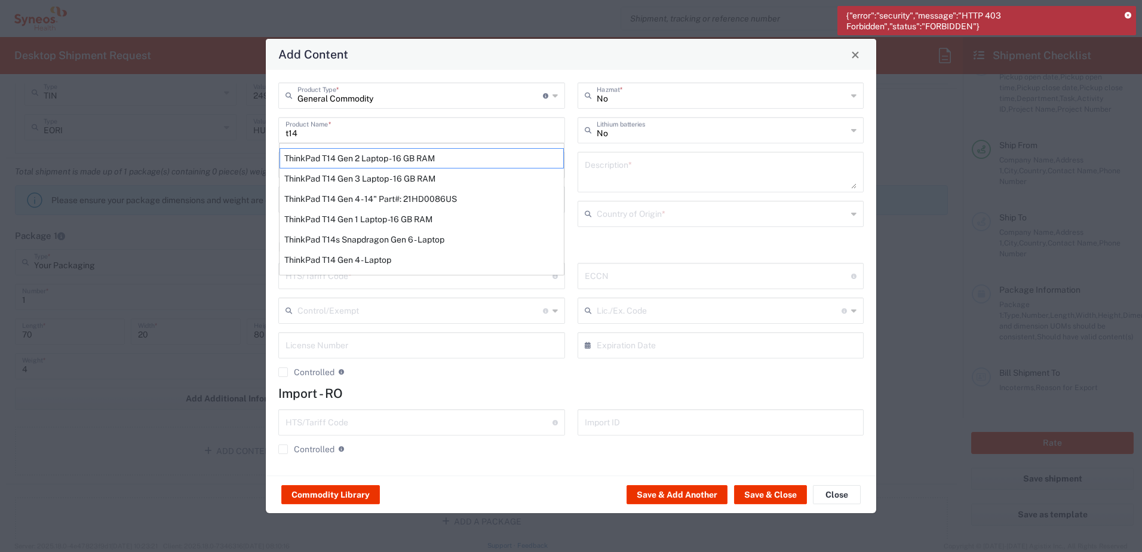
type input "8471300100"
type input "BIS"
type input "5A992.c"
type input "Yes"
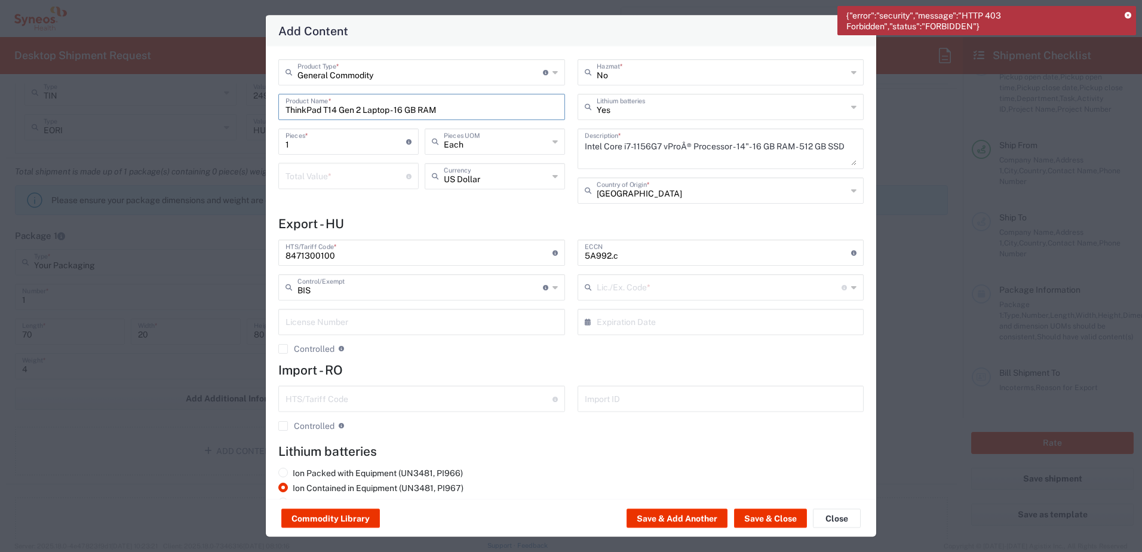
click at [338, 178] on input "number" at bounding box center [346, 175] width 121 height 21
type input "600"
type input "NLR - No License Required"
type input "600"
click at [585, 363] on h4 "Import - RO" at bounding box center [571, 370] width 586 height 15
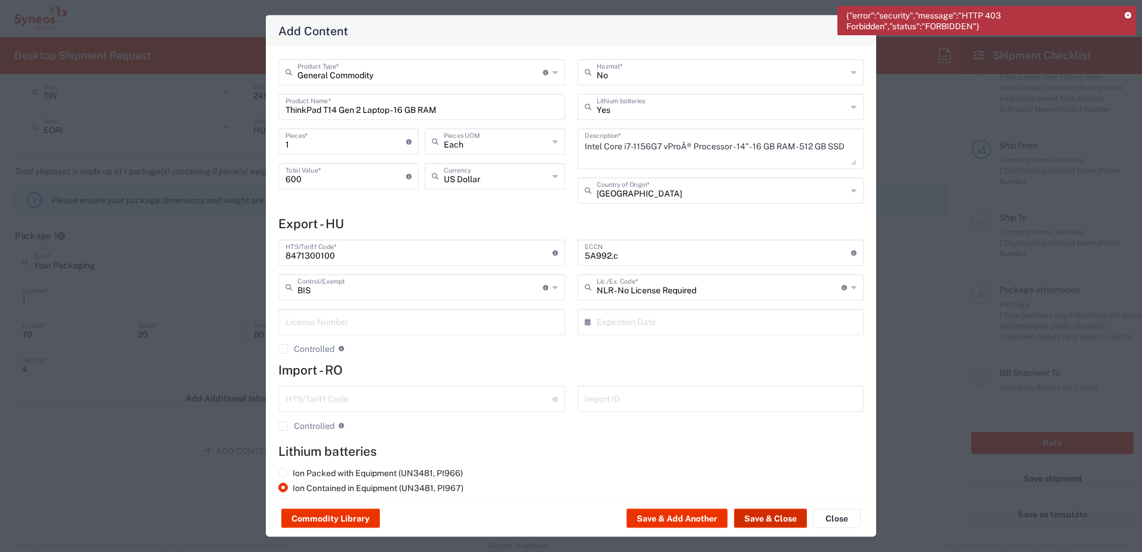
click at [779, 516] on button "Save & Close" at bounding box center [770, 518] width 73 height 19
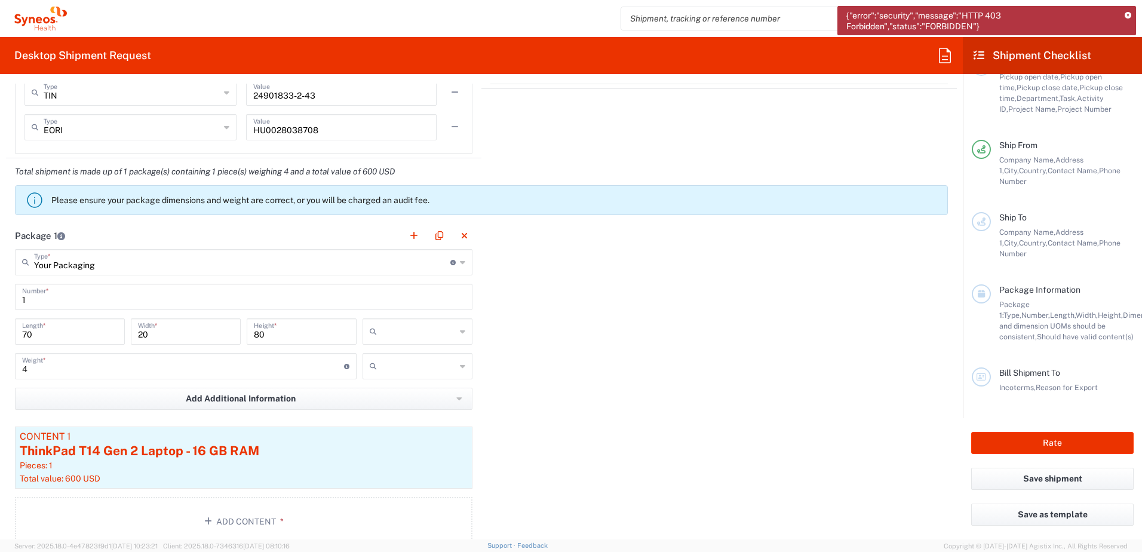
click at [431, 333] on input "text" at bounding box center [419, 331] width 74 height 19
click at [420, 355] on span "cm" at bounding box center [413, 357] width 106 height 19
type input "cm"
click at [426, 363] on input "text" at bounding box center [419, 366] width 74 height 19
click at [417, 392] on span "kgs" at bounding box center [413, 392] width 106 height 19
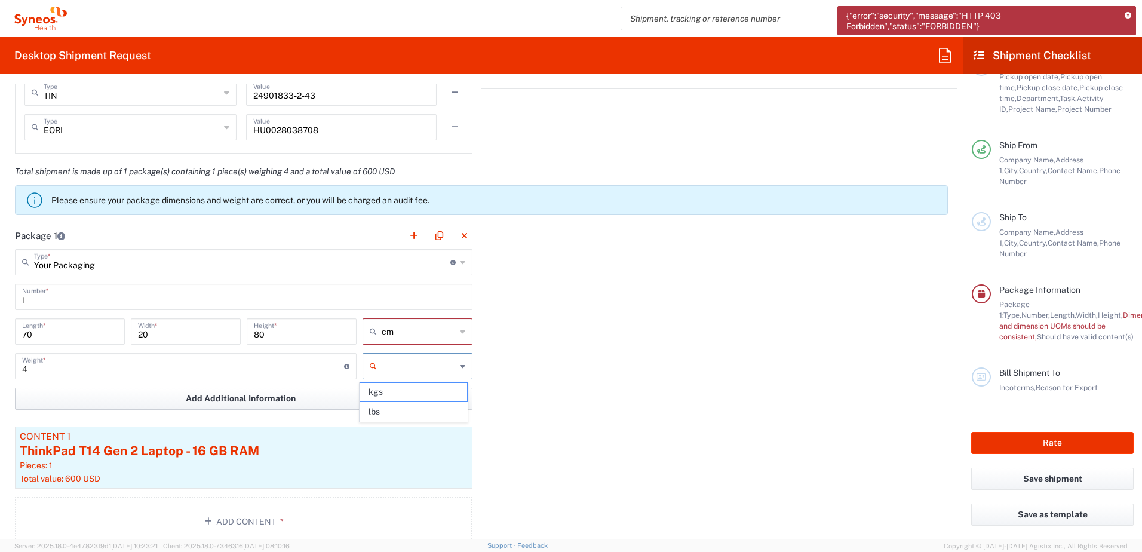
type input "kgs"
click at [528, 391] on div "Package 1 Your Packaging Type * Material used to package goods Envelope Large B…" at bounding box center [481, 388] width 951 height 333
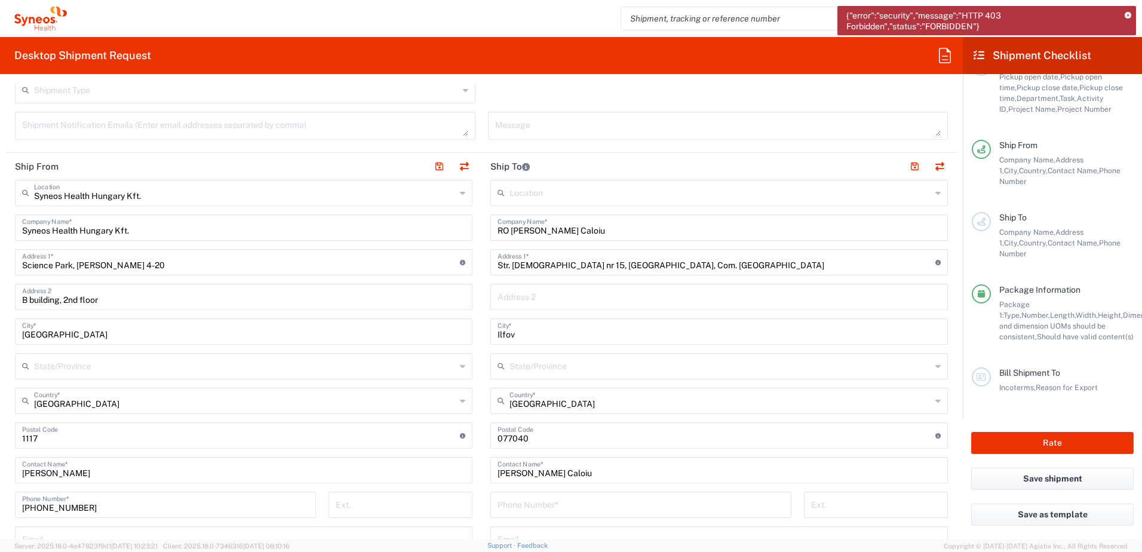
scroll to position [598, 0]
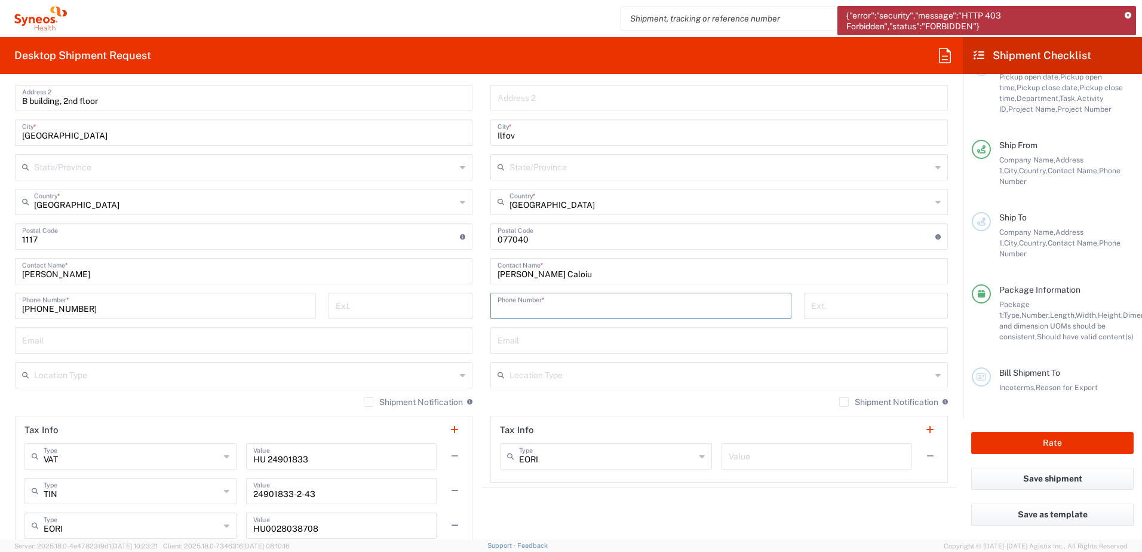
click at [578, 302] on input "tel" at bounding box center [641, 305] width 287 height 21
paste input "[PHONE_NUMBER]"
type input "[PHONE_NUMBER]"
click at [482, 361] on main "Location [PERSON_NAME] LLC-[GEOGRAPHIC_DATA] [GEOGRAPHIC_DATA] [GEOGRAPHIC_DATA…" at bounding box center [720, 232] width 476 height 502
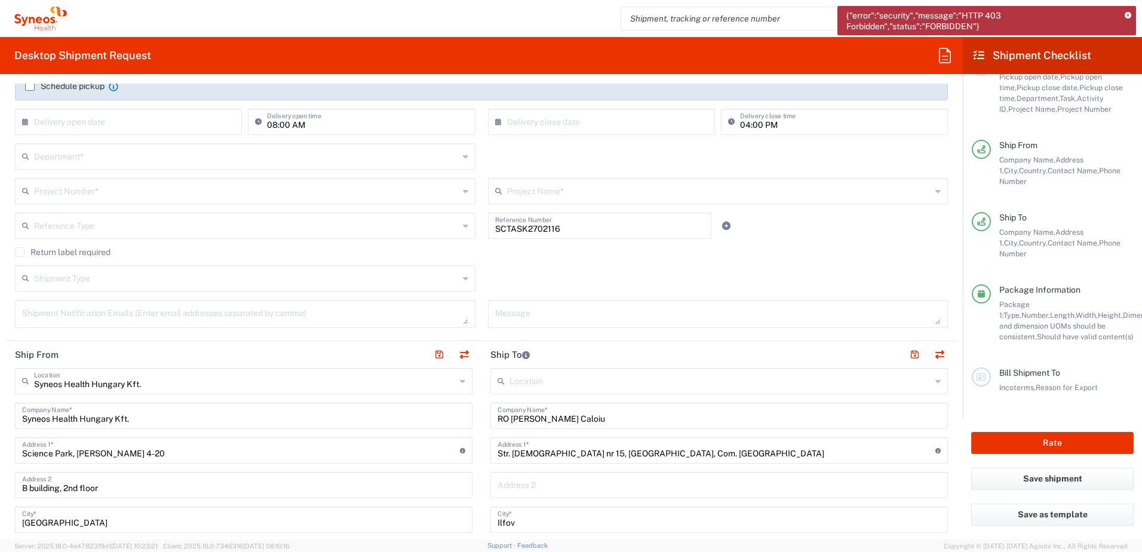
scroll to position [199, 0]
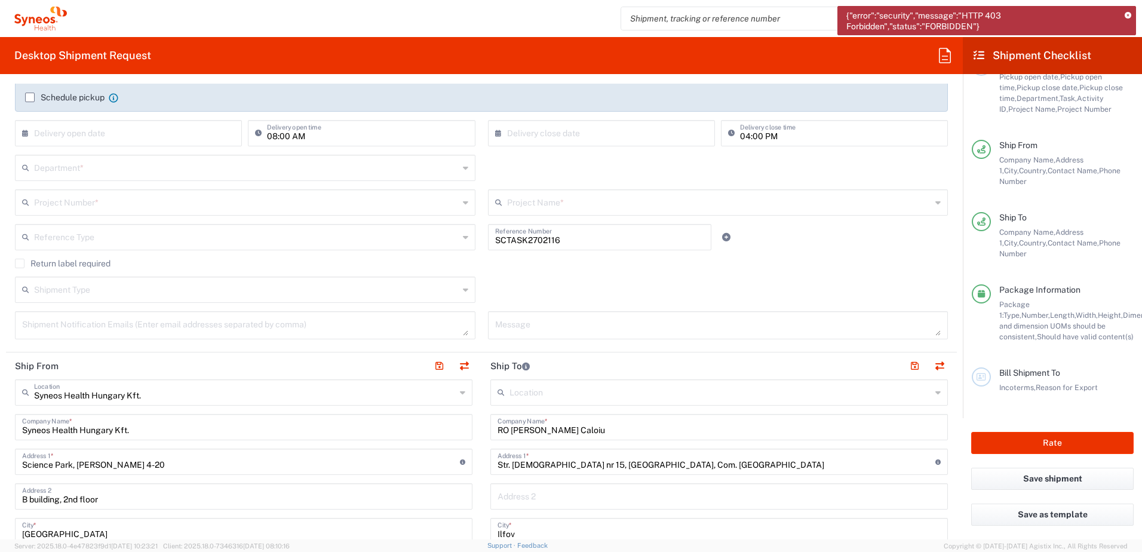
click at [179, 158] on input "text" at bounding box center [246, 167] width 425 height 21
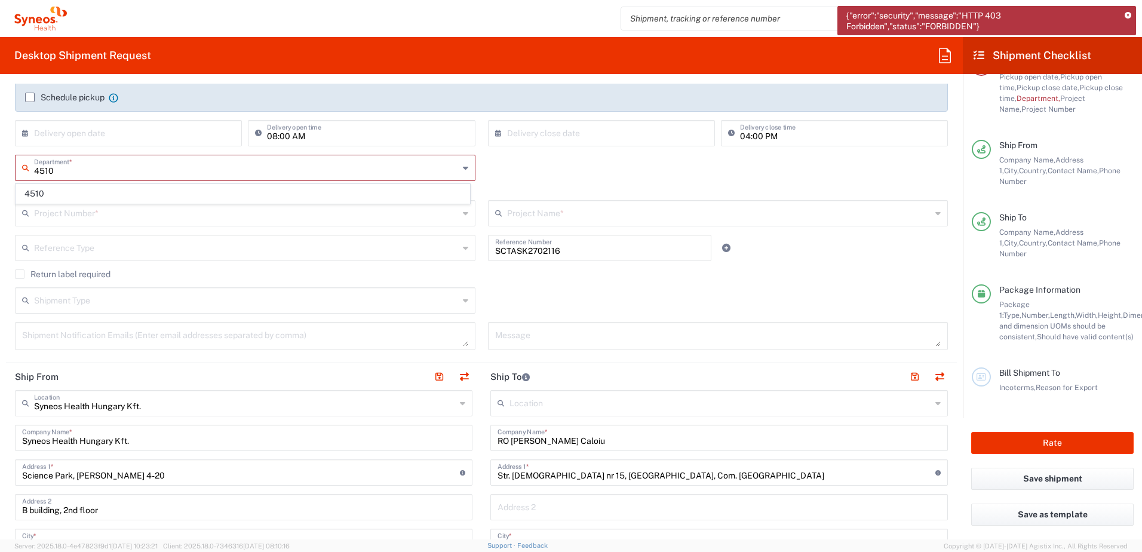
click at [179, 158] on input "4510" at bounding box center [246, 167] width 425 height 21
type input "4510"
click at [143, 211] on input "text" at bounding box center [246, 212] width 425 height 21
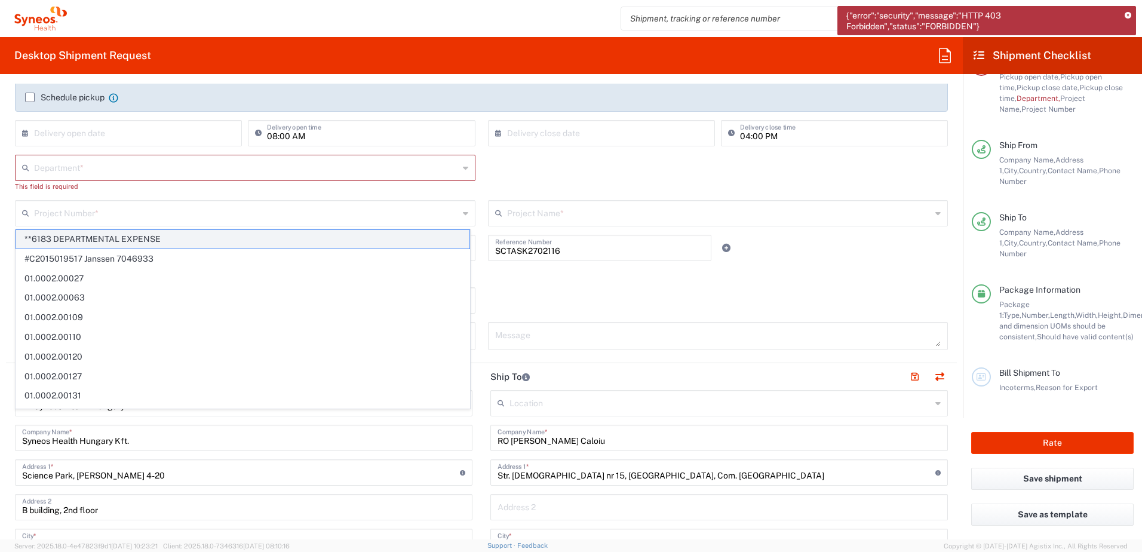
click at [139, 239] on span "**6183 DEPARTMENTAL EXPENSE" at bounding box center [243, 239] width 454 height 19
type input "**6183 DEPARTMENTAL EXPENSE"
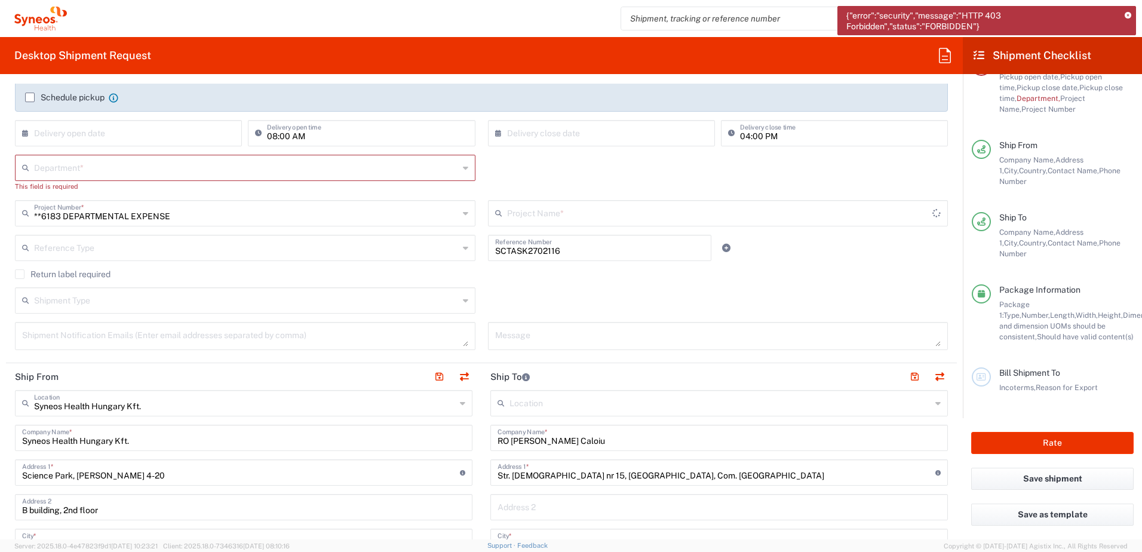
type input "6183"
click at [485, 291] on div "Shipment Type Batch Regular" at bounding box center [482, 304] width 946 height 35
click at [405, 170] on input "text" at bounding box center [246, 167] width 425 height 21
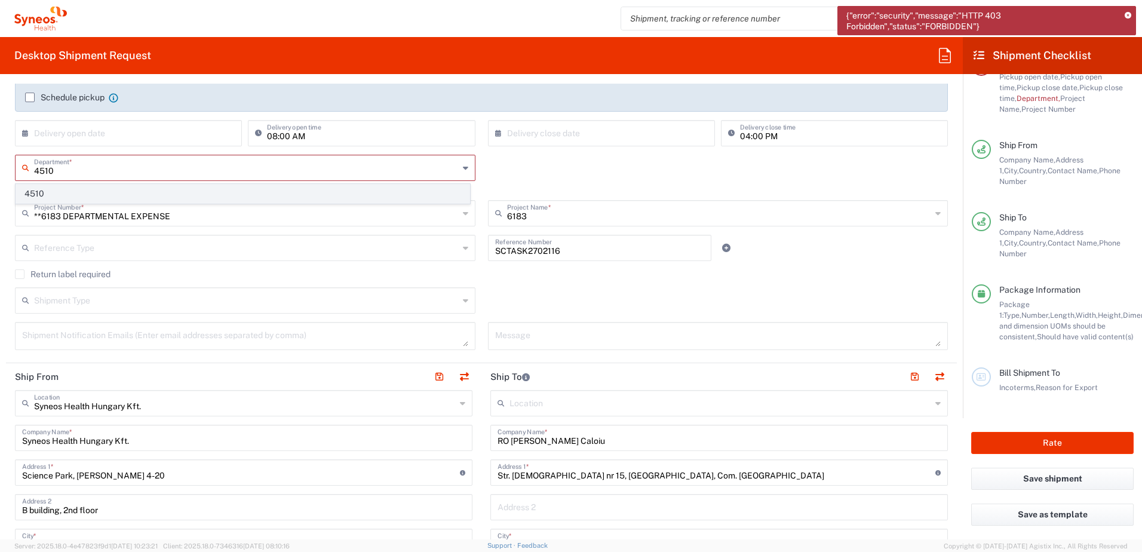
type input "4510"
click at [329, 195] on span "4510" at bounding box center [243, 194] width 454 height 19
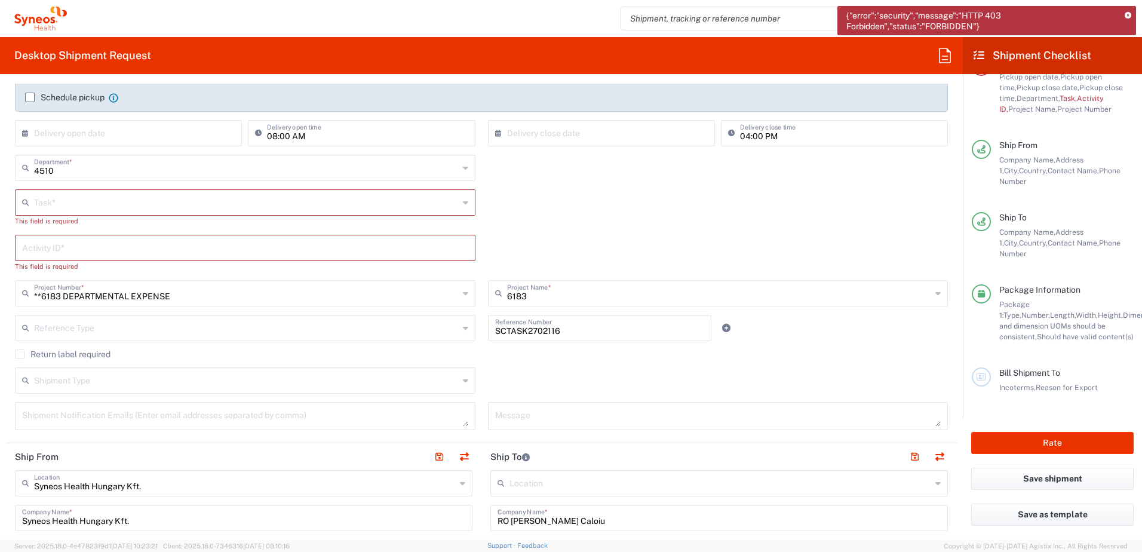
click at [186, 203] on input "text" at bounding box center [246, 201] width 425 height 21
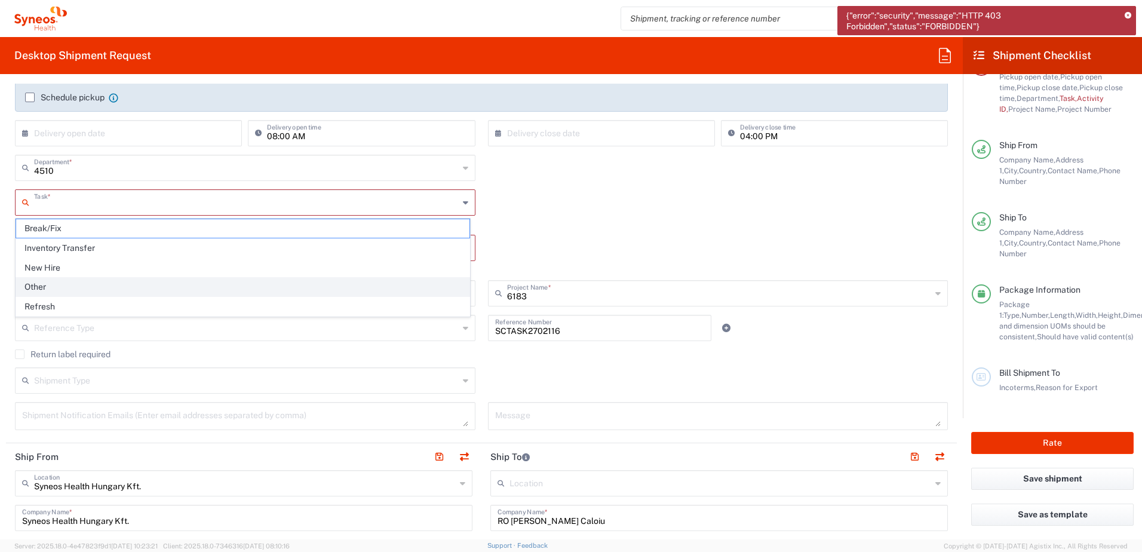
click at [136, 283] on span "Other" at bounding box center [243, 287] width 454 height 19
type input "Other"
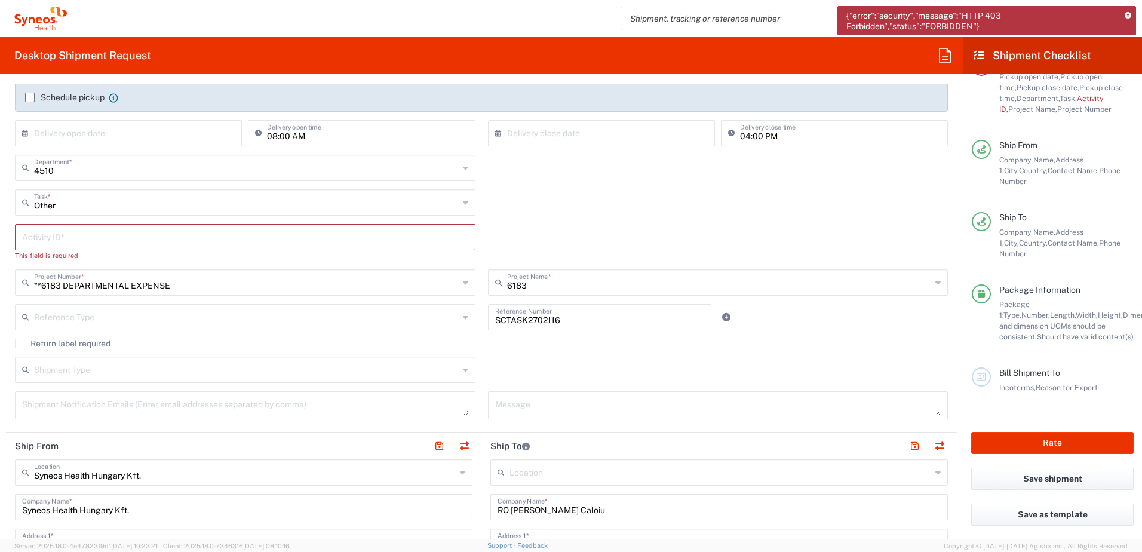
click at [126, 240] on input "text" at bounding box center [245, 236] width 446 height 21
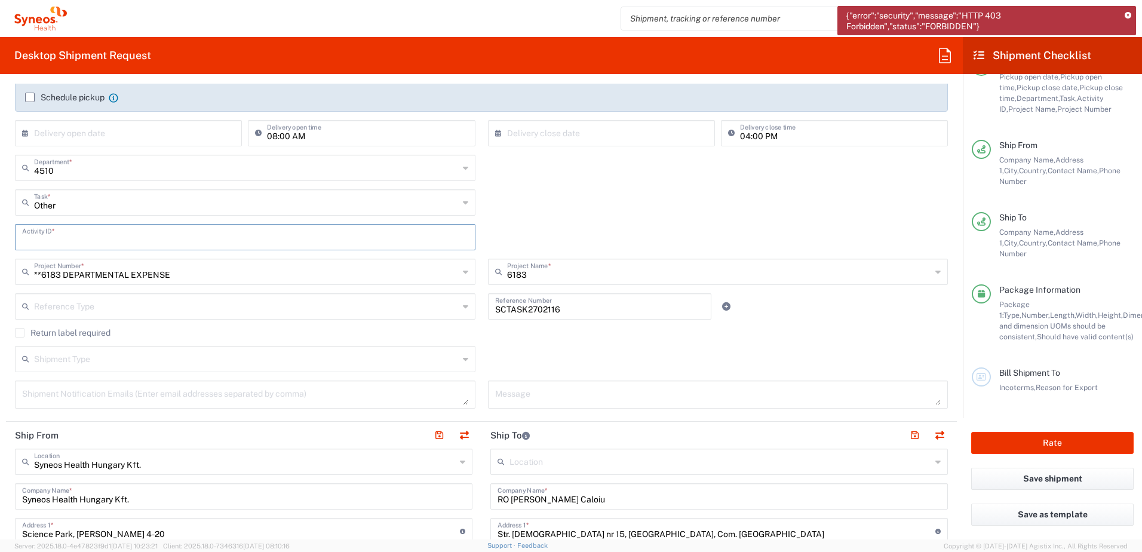
type input "1"
type input "."
click at [529, 196] on div "Other Task * Break/Fix Inventory Transfer New Hire Other Refresh" at bounding box center [482, 206] width 946 height 35
click at [506, 209] on div "Other Task * Break/Fix Inventory Transfer New Hire Other Refresh" at bounding box center [482, 206] width 946 height 35
click at [485, 226] on div ". Activity ID *" at bounding box center [482, 241] width 946 height 35
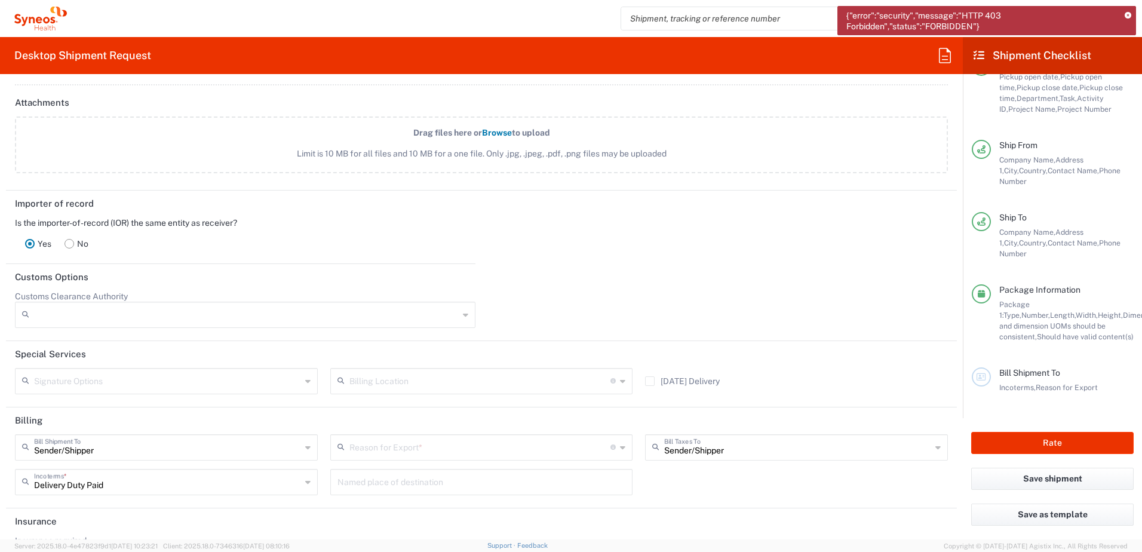
scroll to position [1643, 0]
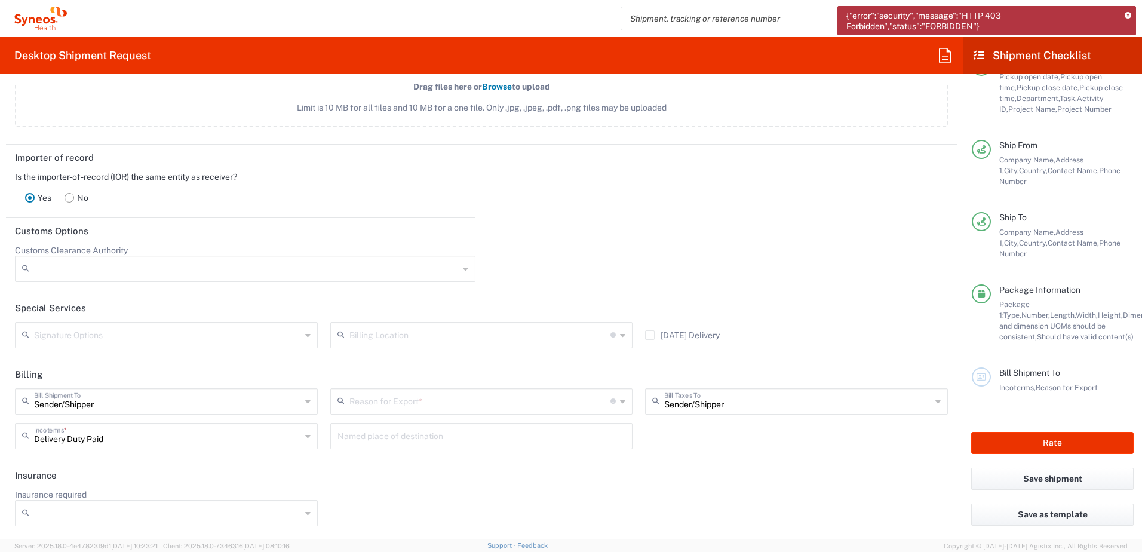
click at [620, 406] on icon at bounding box center [622, 401] width 5 height 19
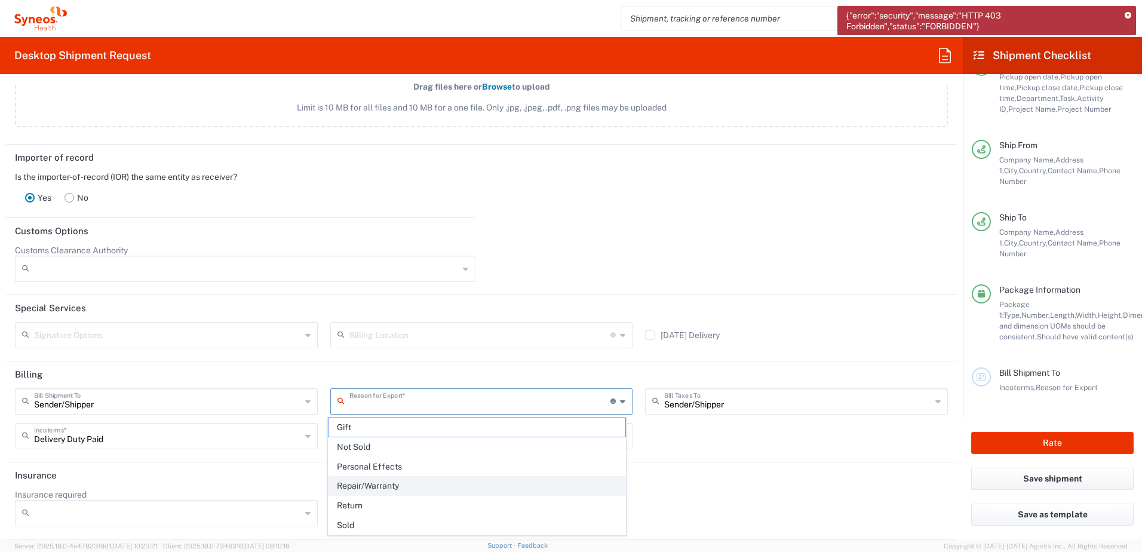
click at [519, 484] on span "Repair/Warranty" at bounding box center [478, 486] width 298 height 19
type input "Repair/Warranty"
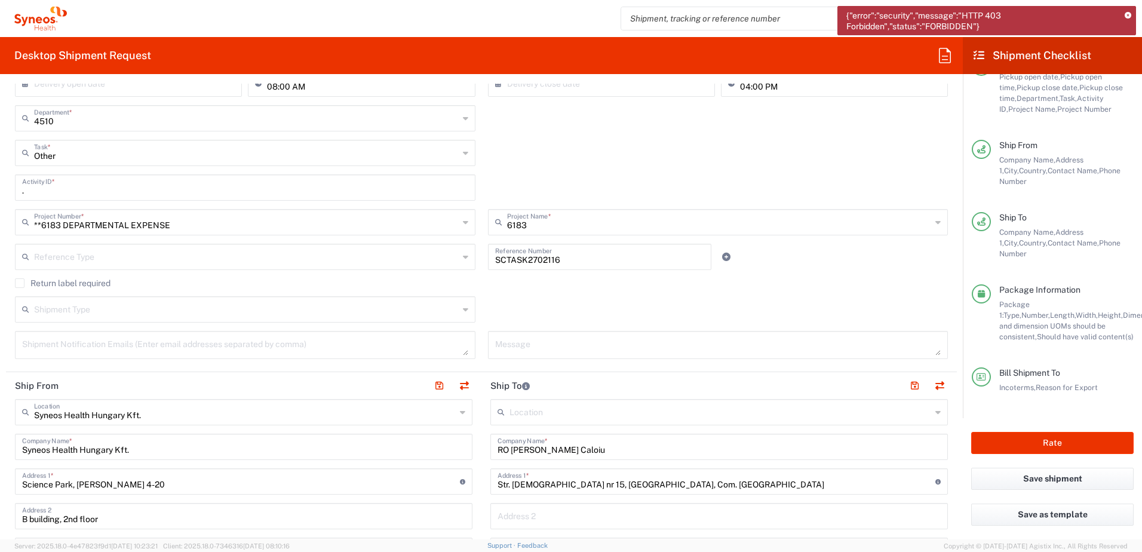
scroll to position [49, 0]
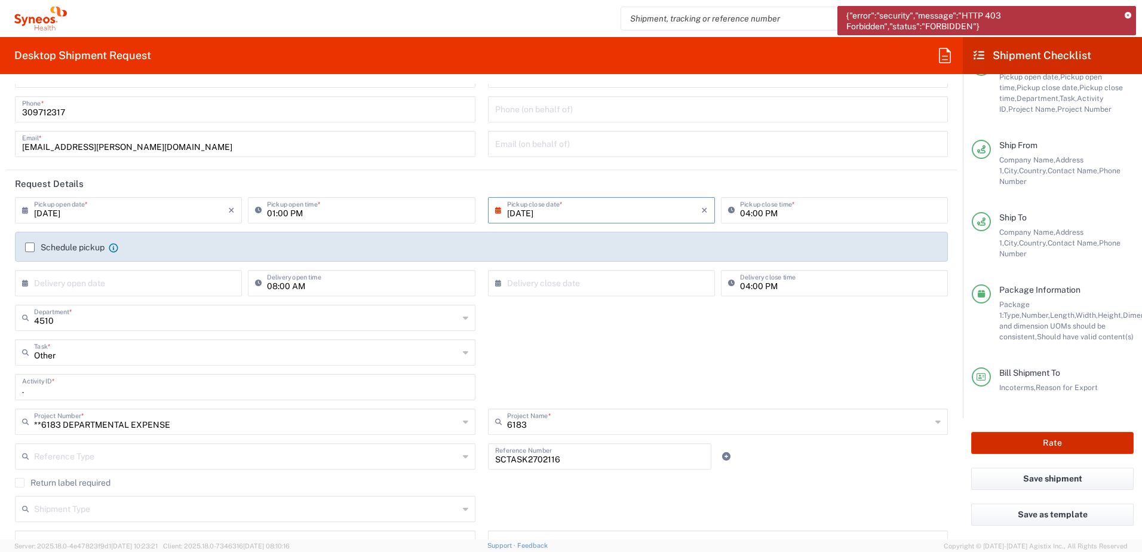
click at [1026, 442] on button "Rate" at bounding box center [1053, 443] width 163 height 22
type input "**6183 DEPARTMENTAL EXPENSE"
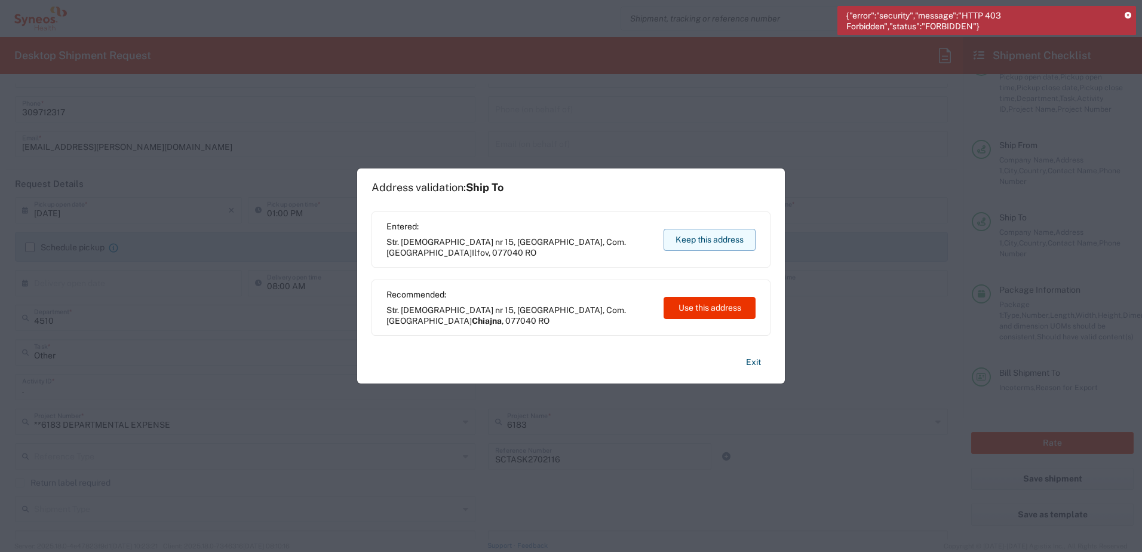
click at [722, 237] on button "Keep this address" at bounding box center [710, 240] width 92 height 22
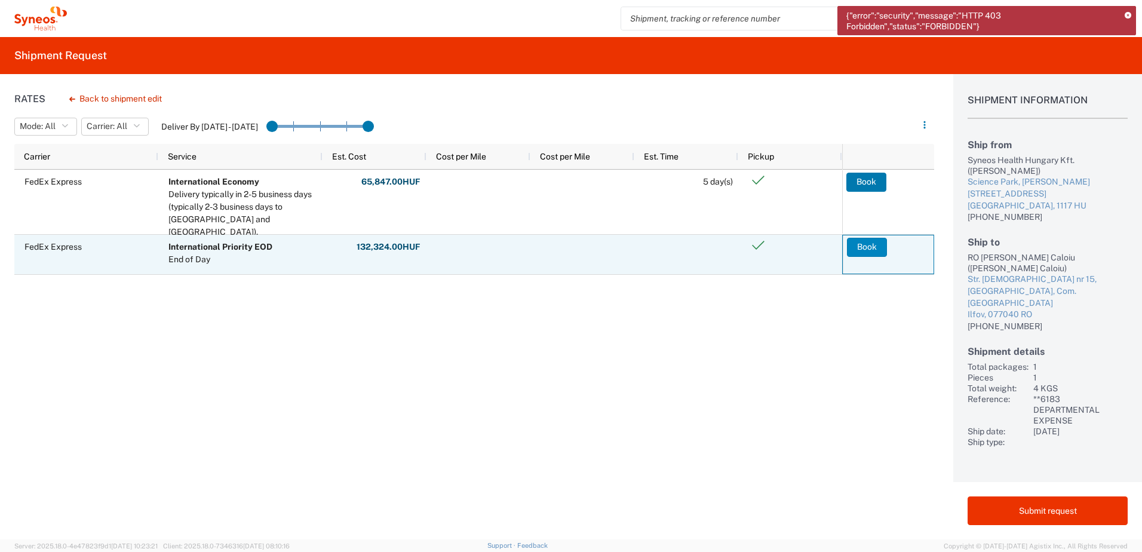
click at [872, 249] on button "Book" at bounding box center [867, 247] width 40 height 19
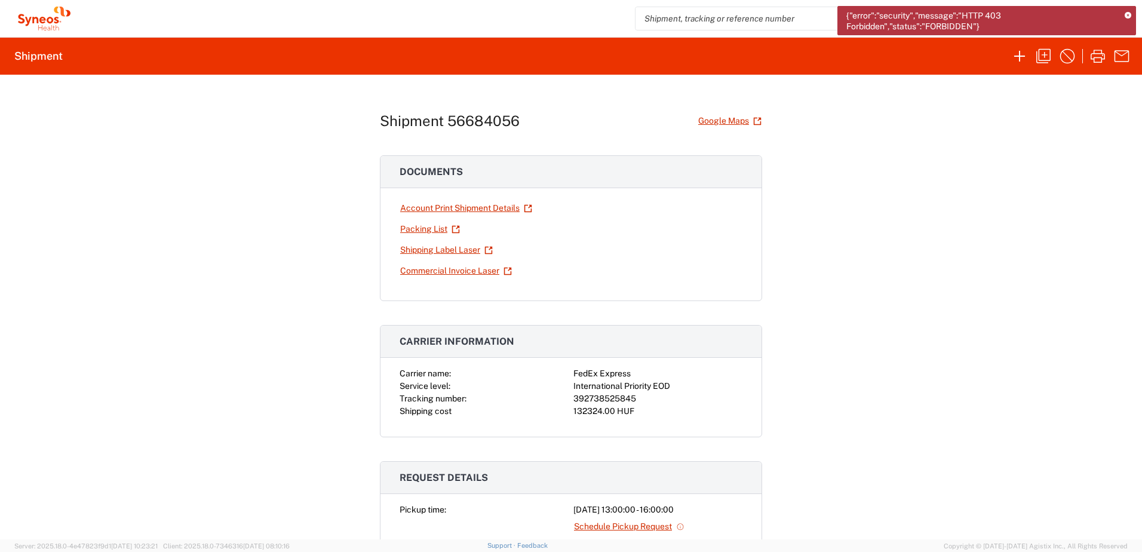
click at [88, 242] on div "Shipment 56684056 Google Maps Documents Account Print Shipment Details Packing …" at bounding box center [571, 307] width 1142 height 465
click at [454, 249] on link "Shipping Label Laser" at bounding box center [447, 250] width 94 height 21
drag, startPoint x: 632, startPoint y: 397, endPoint x: 563, endPoint y: 399, distance: 68.7
click at [563, 399] on div "Carrier name: FedEx Express Service level: International Priority EOD Tracking …" at bounding box center [571, 392] width 343 height 50
copy div "392738525845"
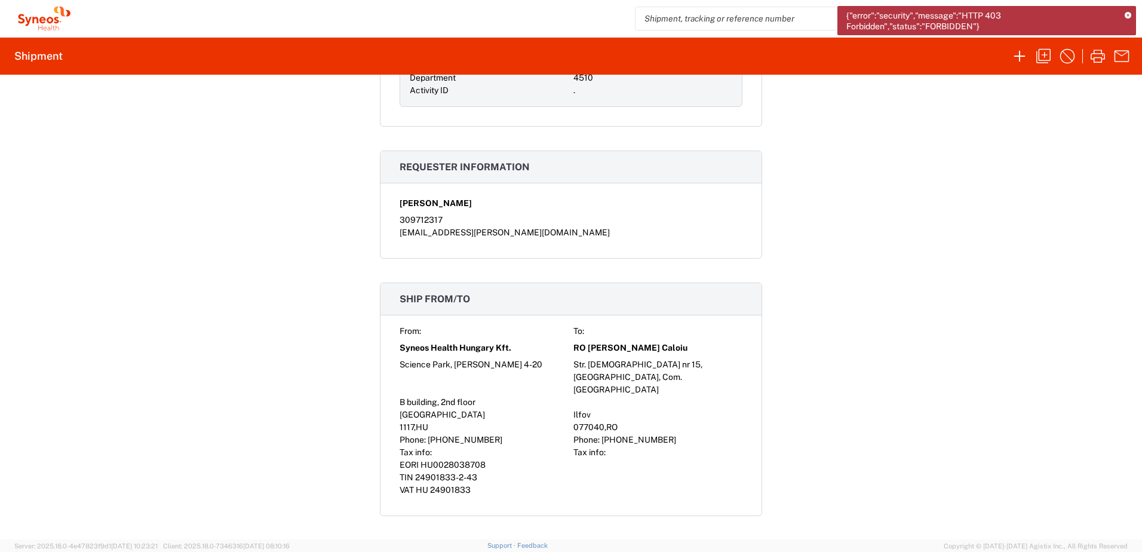
scroll to position [598, 0]
